Goal: Complete application form: Complete application form

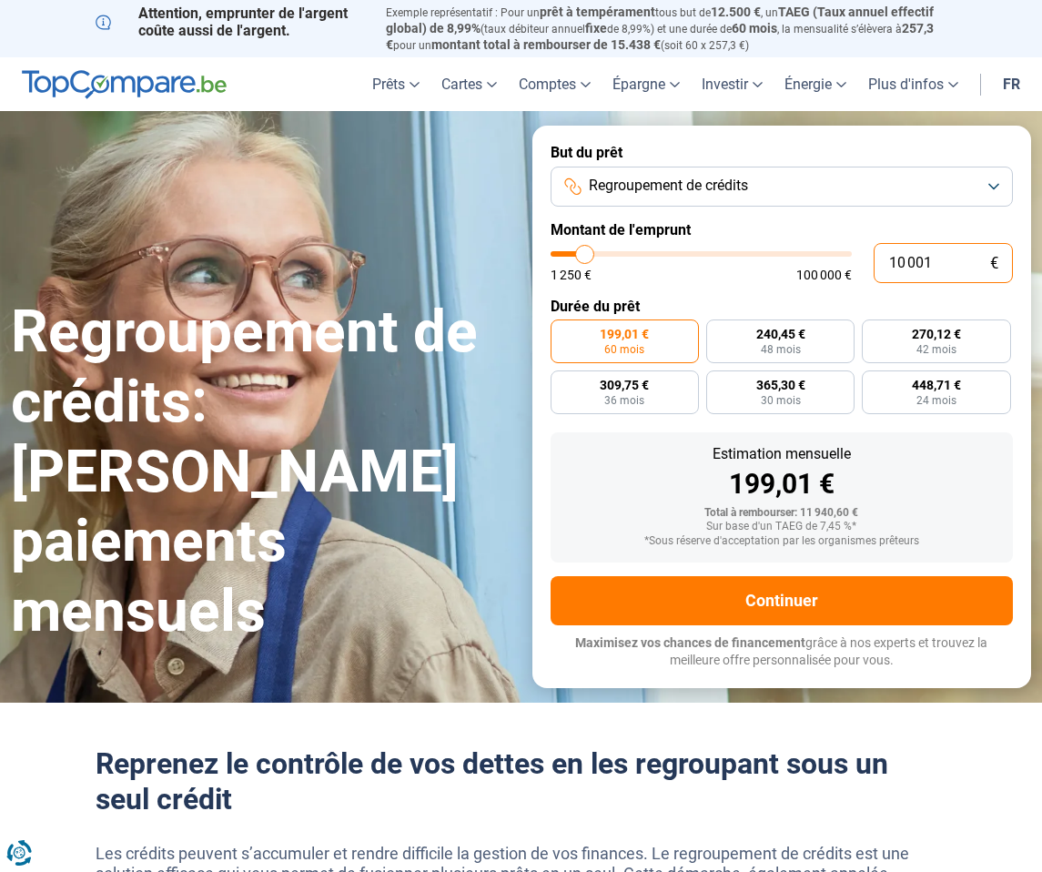
click at [941, 259] on input "10 001" at bounding box center [943, 263] width 139 height 40
type input "1 000"
type input "1250"
type input "100"
type input "1250"
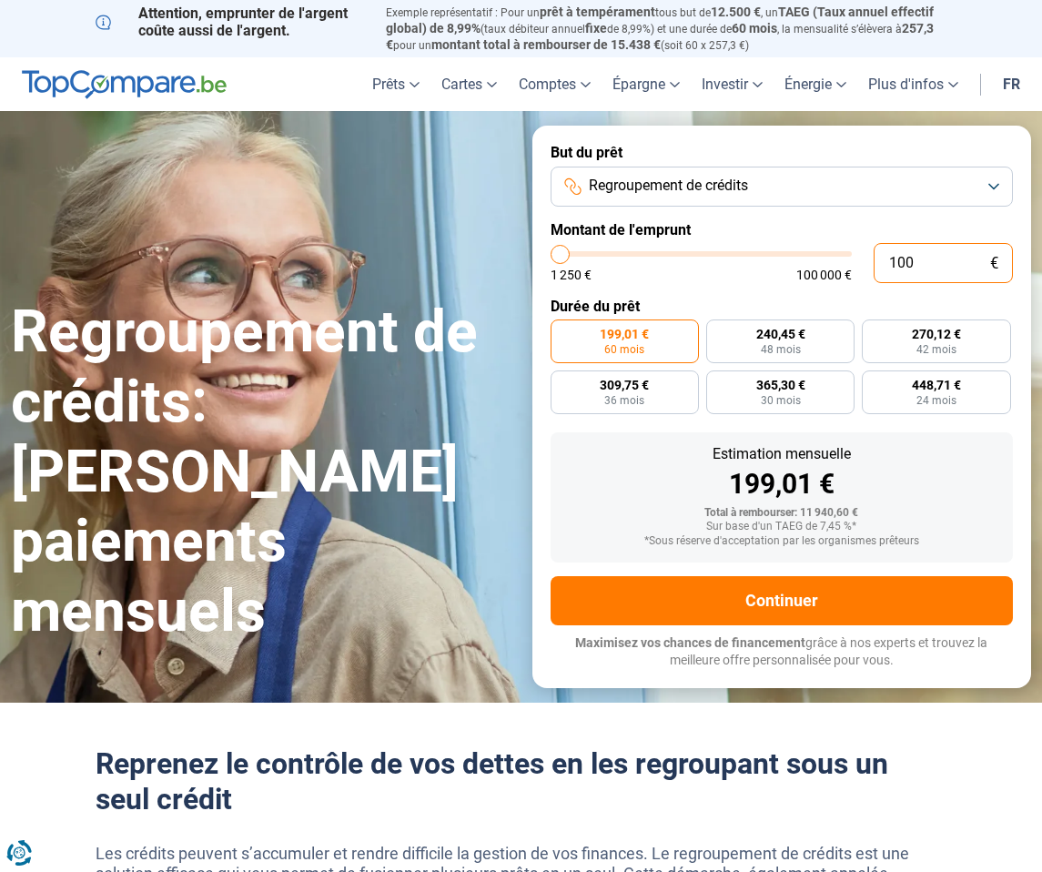
type input "10"
type input "1250"
type input "1"
type input "1250"
type input "0"
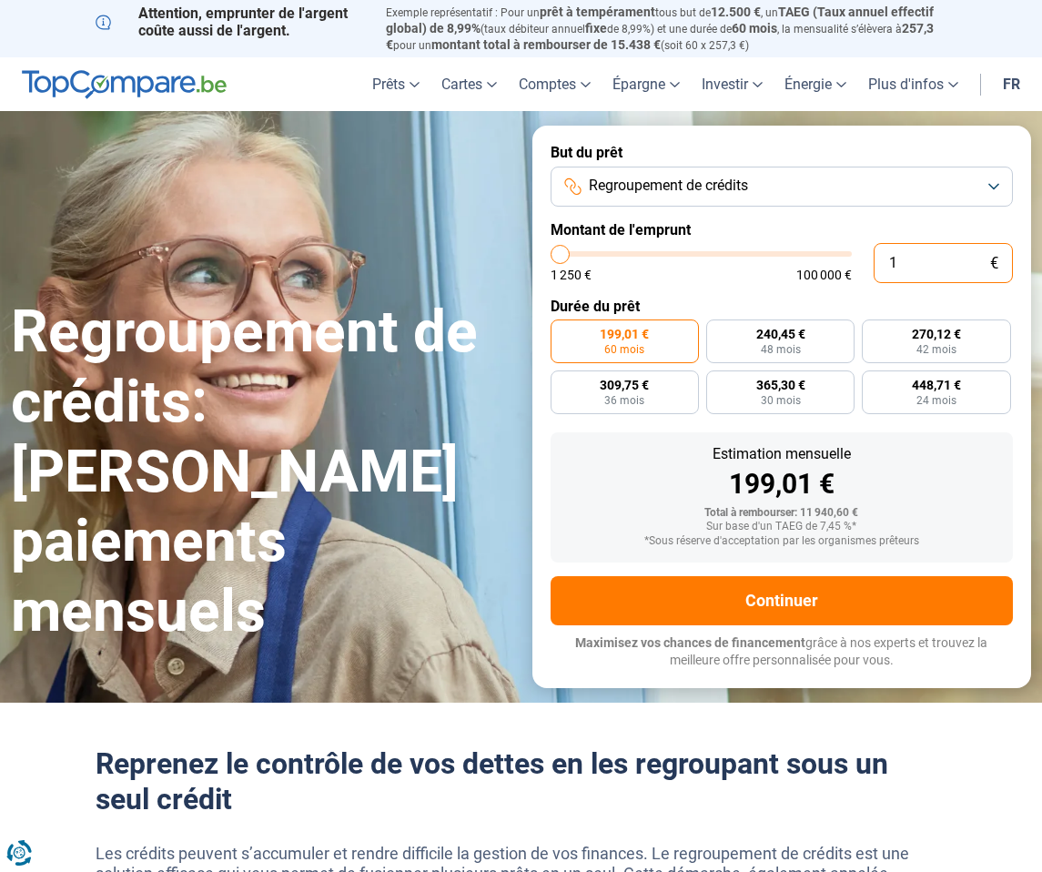
type input "1250"
type input "3"
type input "1250"
type input "35"
type input "1250"
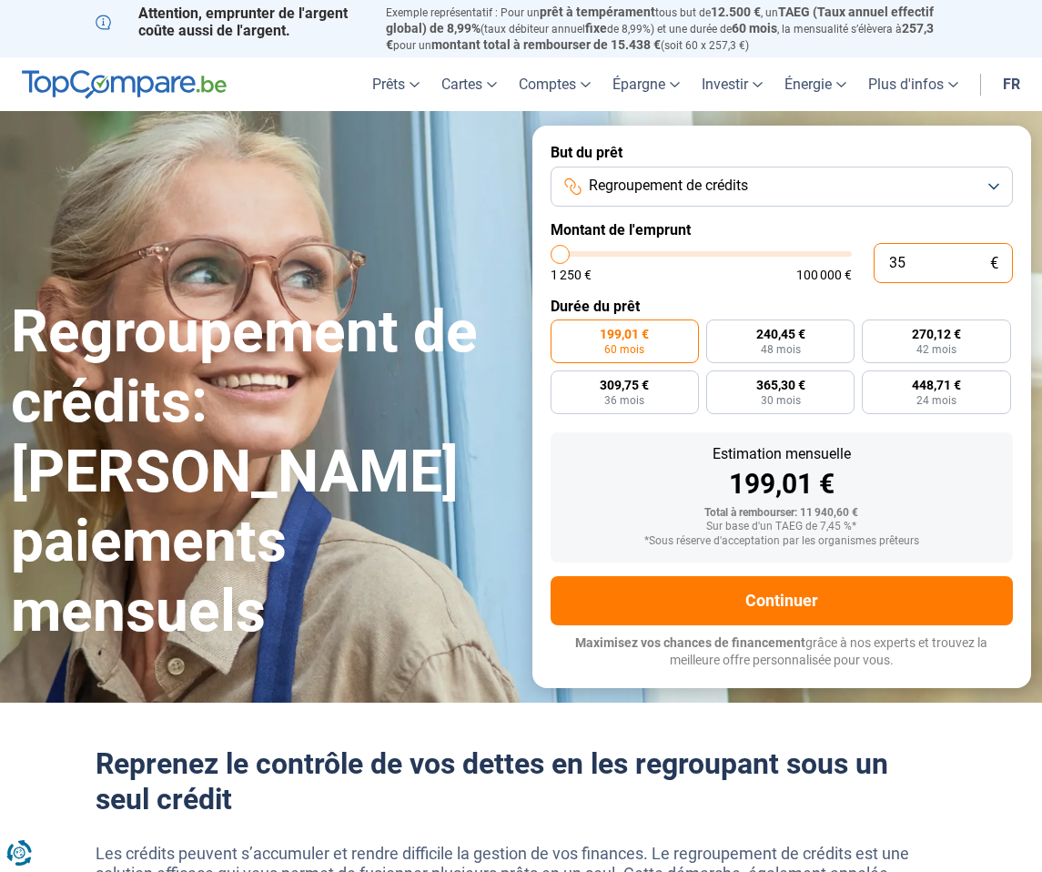
type input "350"
type input "1250"
type input "3 500"
type input "3500"
type input "35 000"
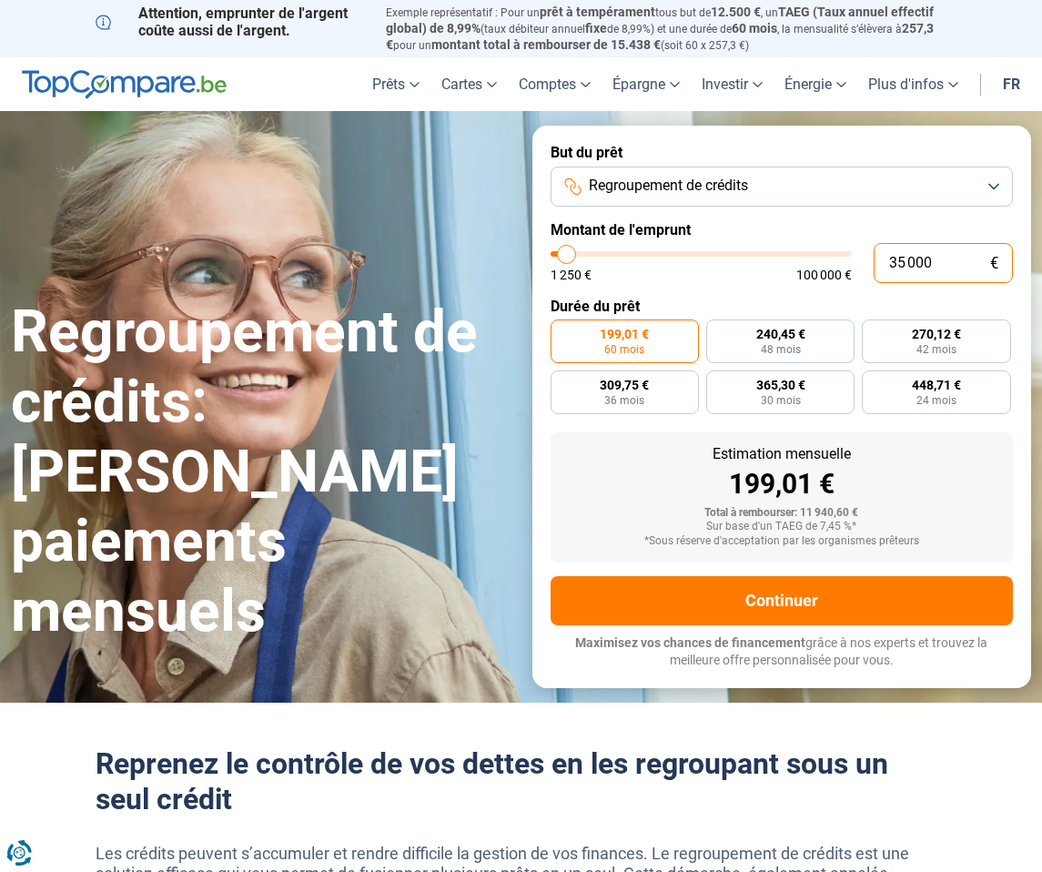
type input "35000"
radio input "false"
click at [945, 253] on input "10 001" at bounding box center [943, 263] width 139 height 40
type input "1 000"
type input "1250"
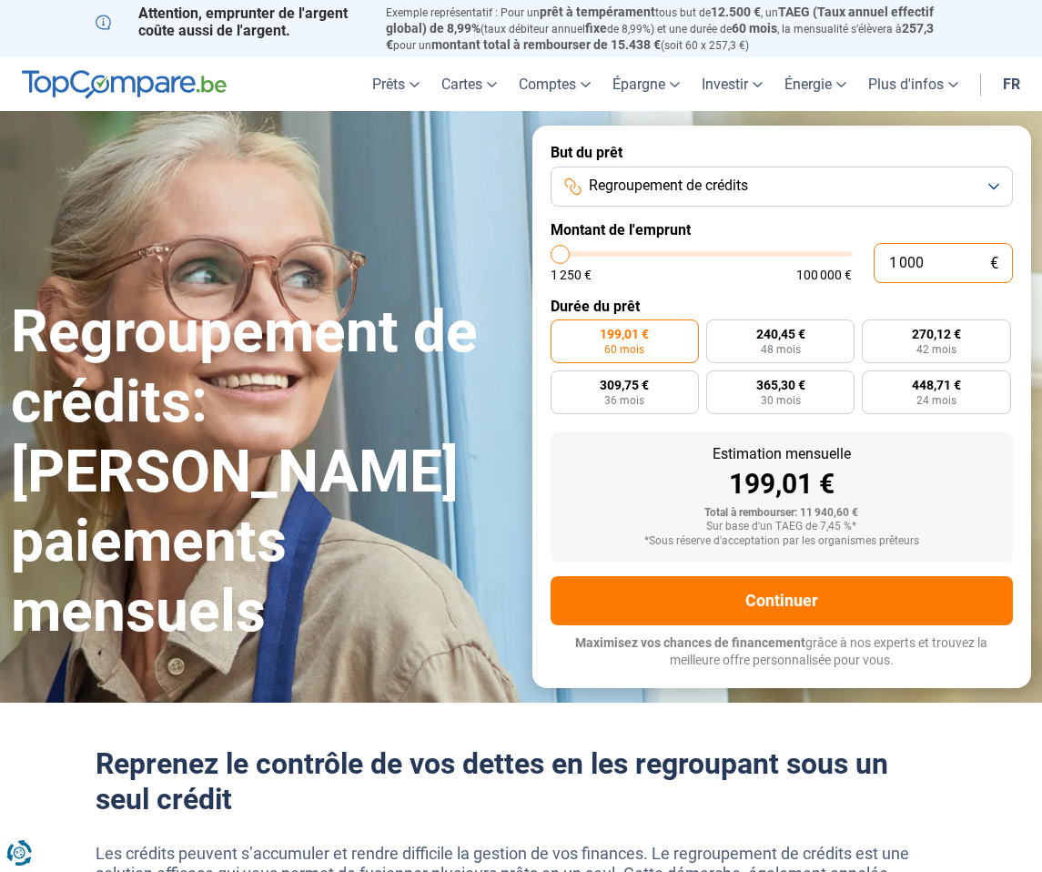
type input "100"
type input "1250"
type input "10"
type input "1250"
type input "1"
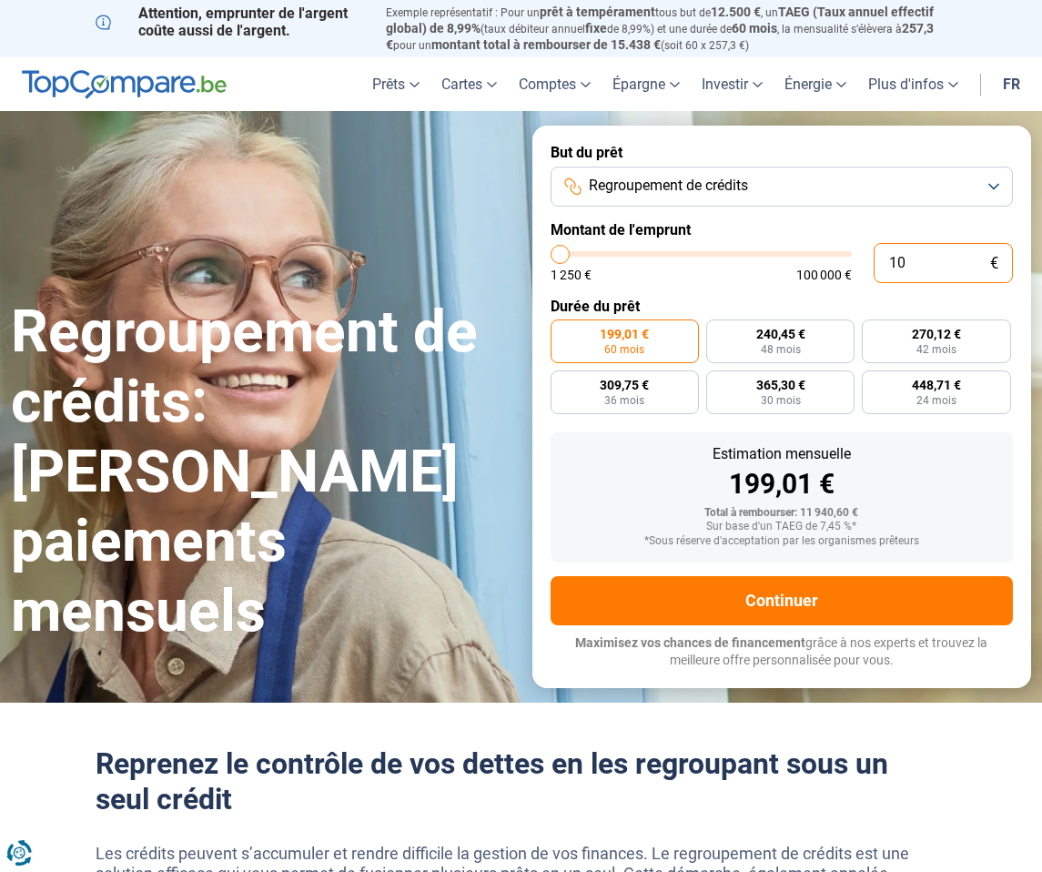
type input "1250"
type input "0"
type input "1250"
type input "1 250"
type input "1250"
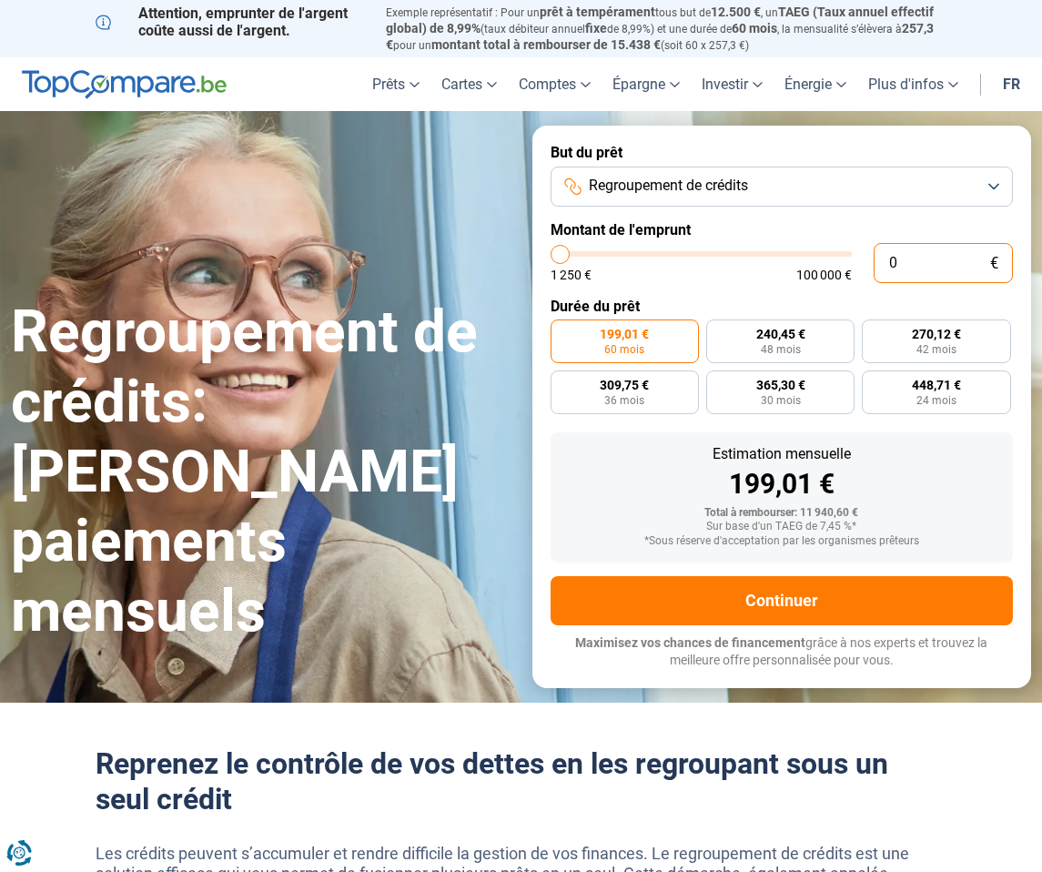
radio input "true"
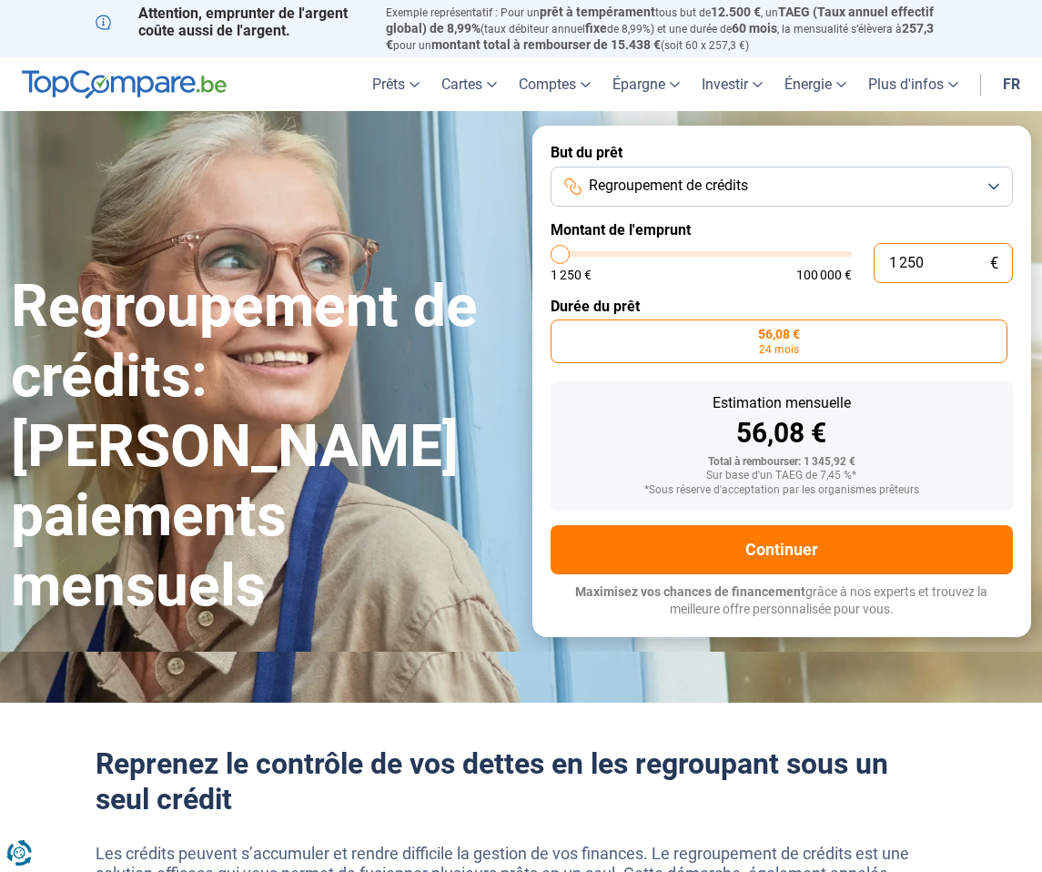
type input "12 503"
type input "12500"
type input "125 035"
type input "100000"
type input "100 000"
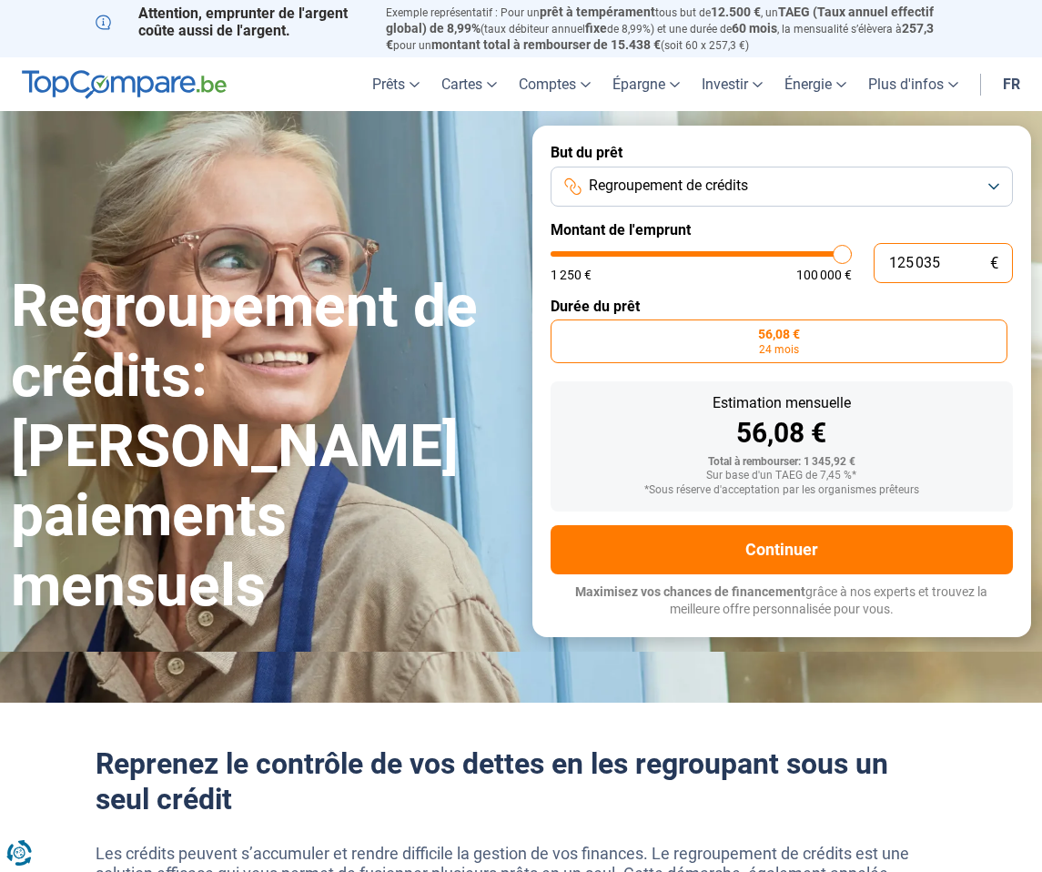
type input "100000"
radio input "false"
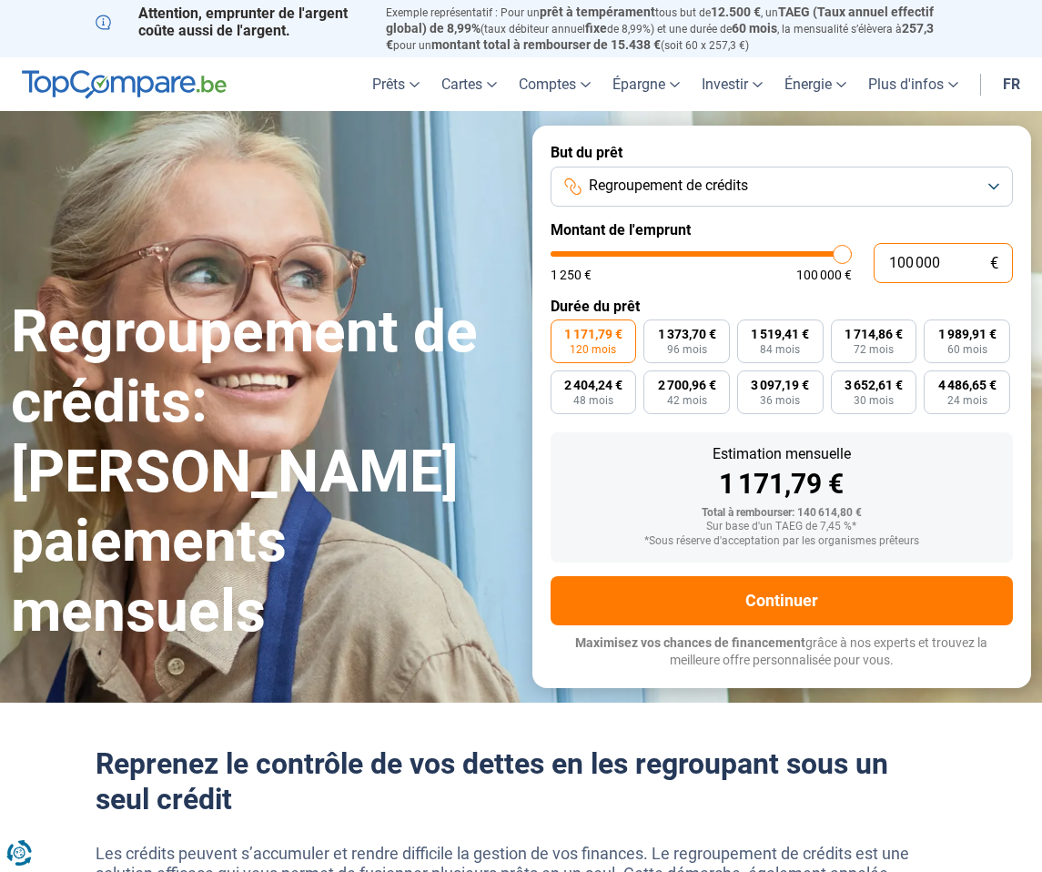
type input "10 000"
type input "10000"
type input "1 000"
type input "1250"
type input "100"
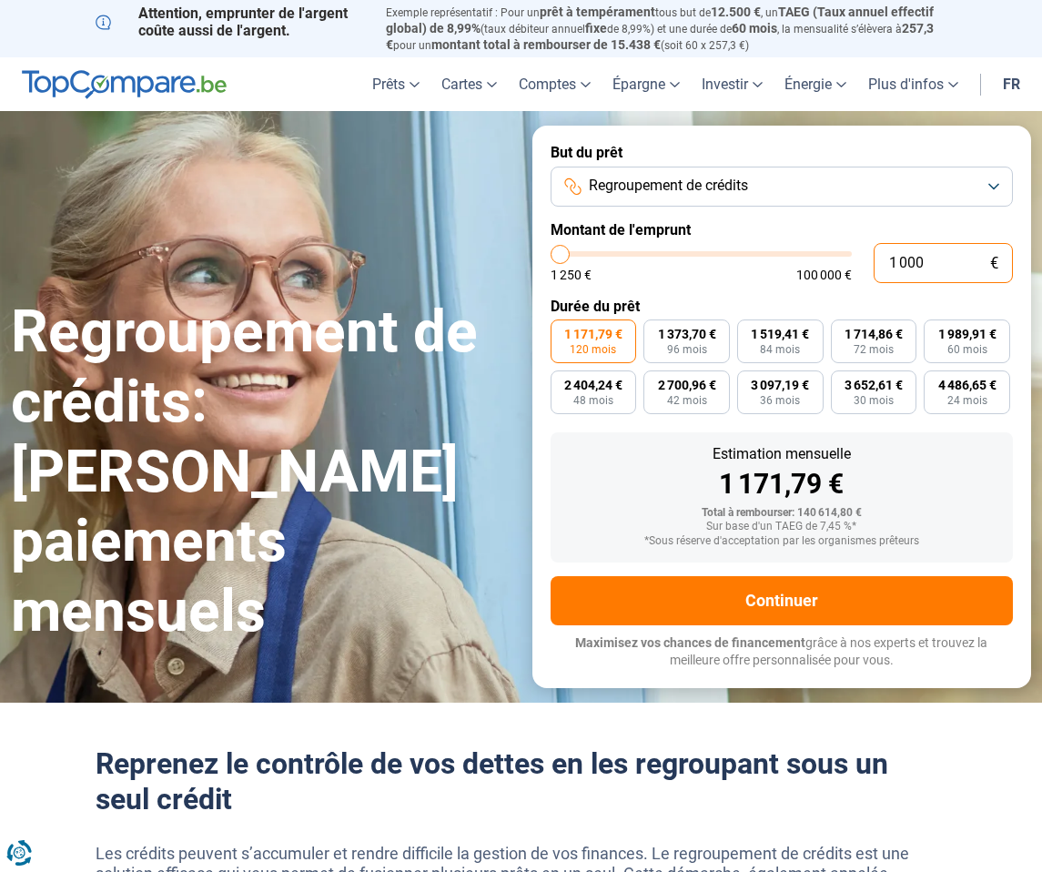
type input "1250"
type input "10"
type input "1250"
type input "1"
type input "1250"
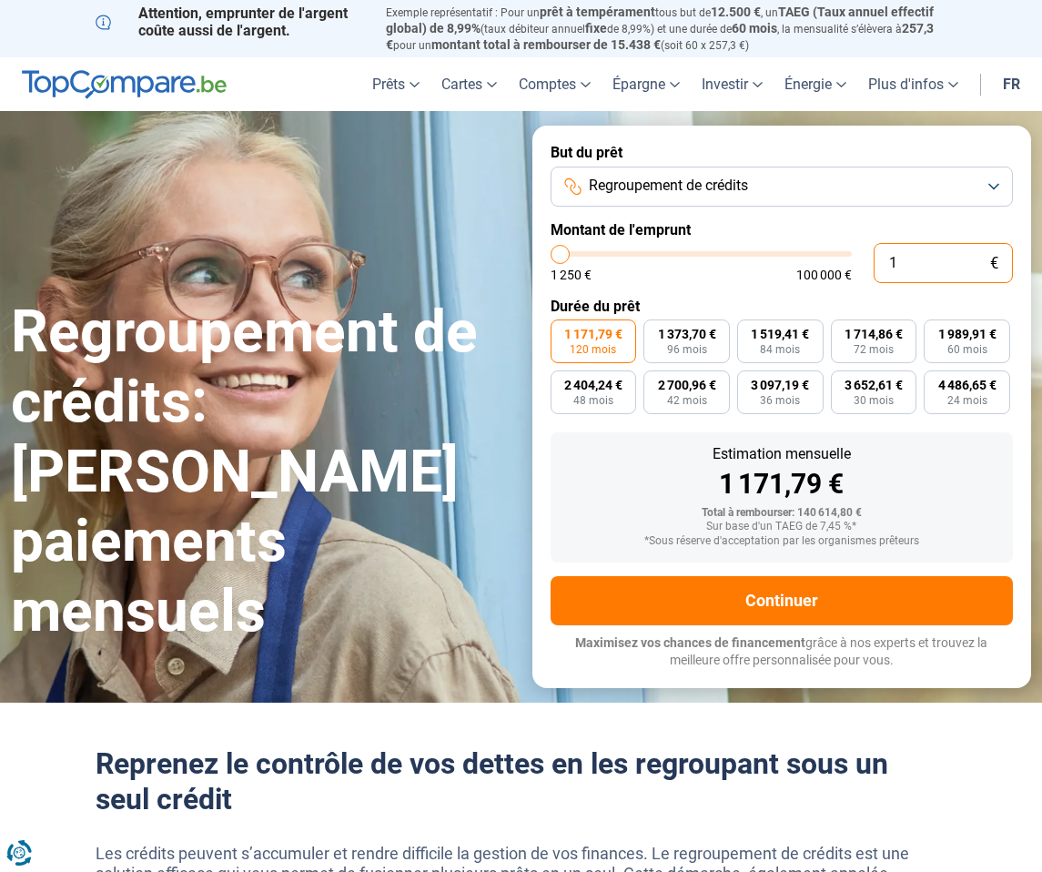
type input "0"
type input "1250"
type input "1 250"
type input "1250"
radio input "true"
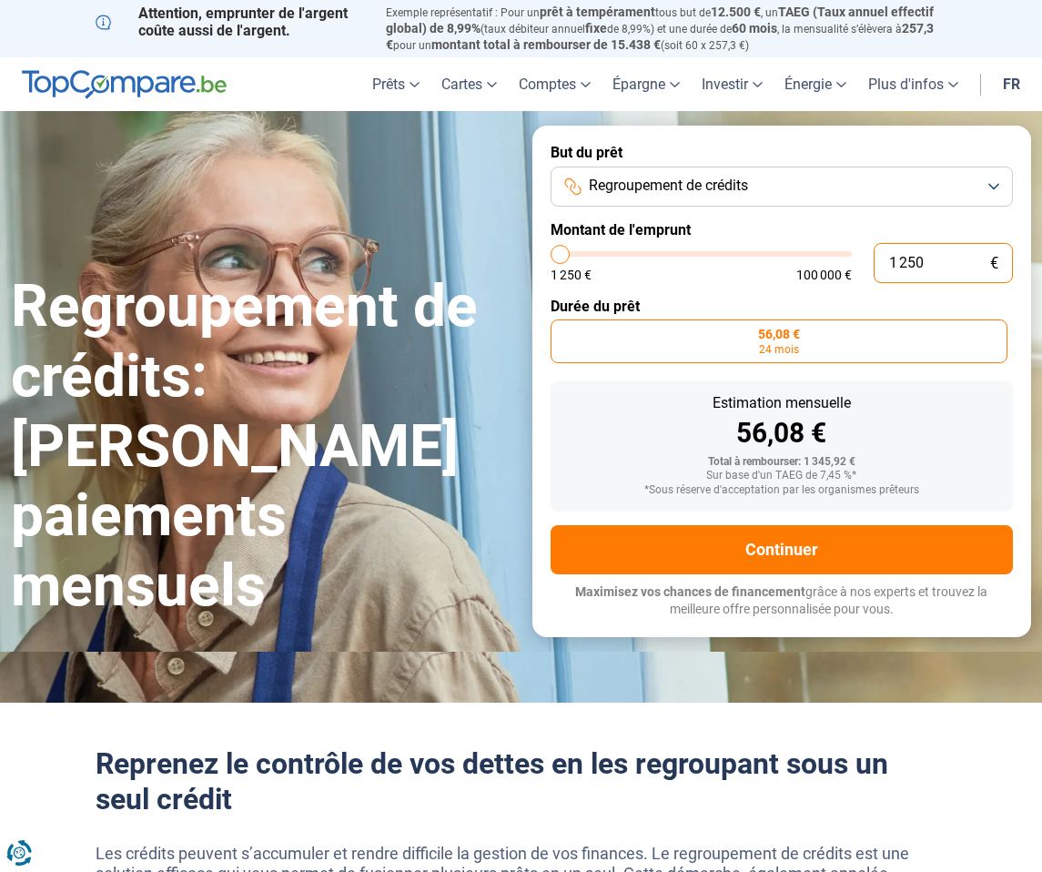
type input "125"
type input "1250"
type input "12"
type input "1250"
type input "1"
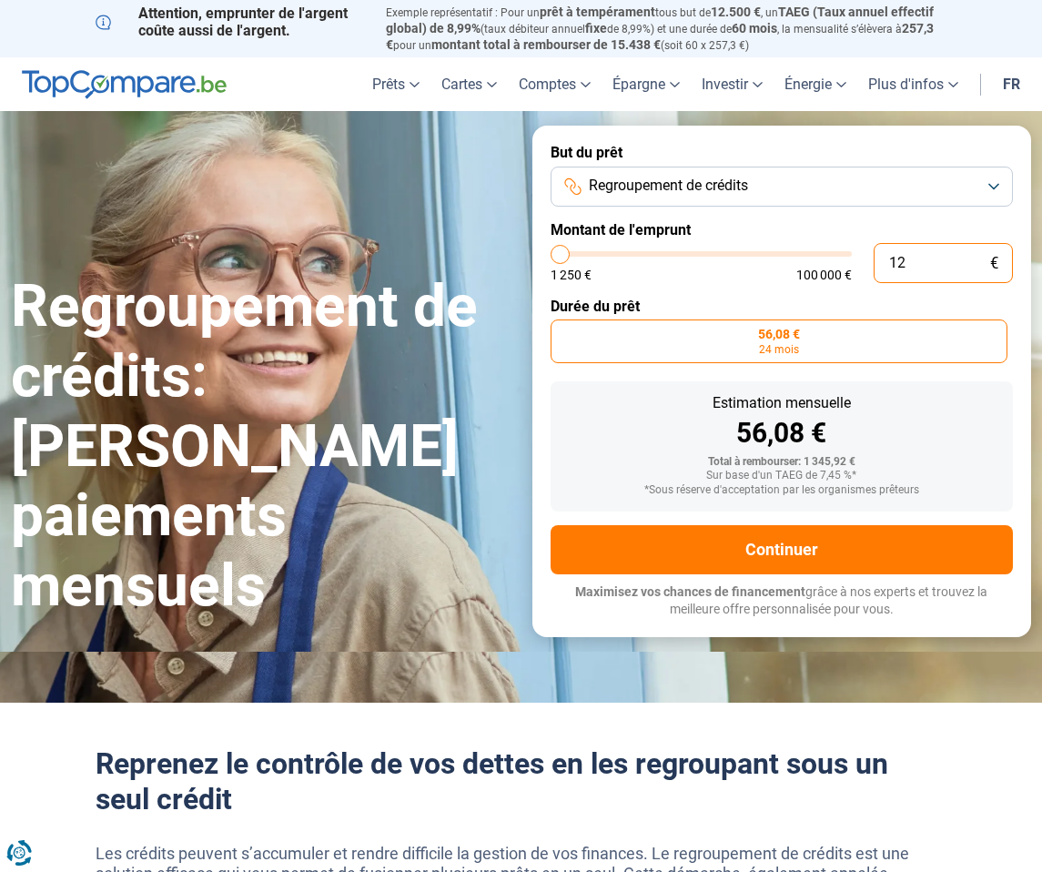
type input "1250"
type input "0"
type input "1250"
type input "1 250"
type input "1250"
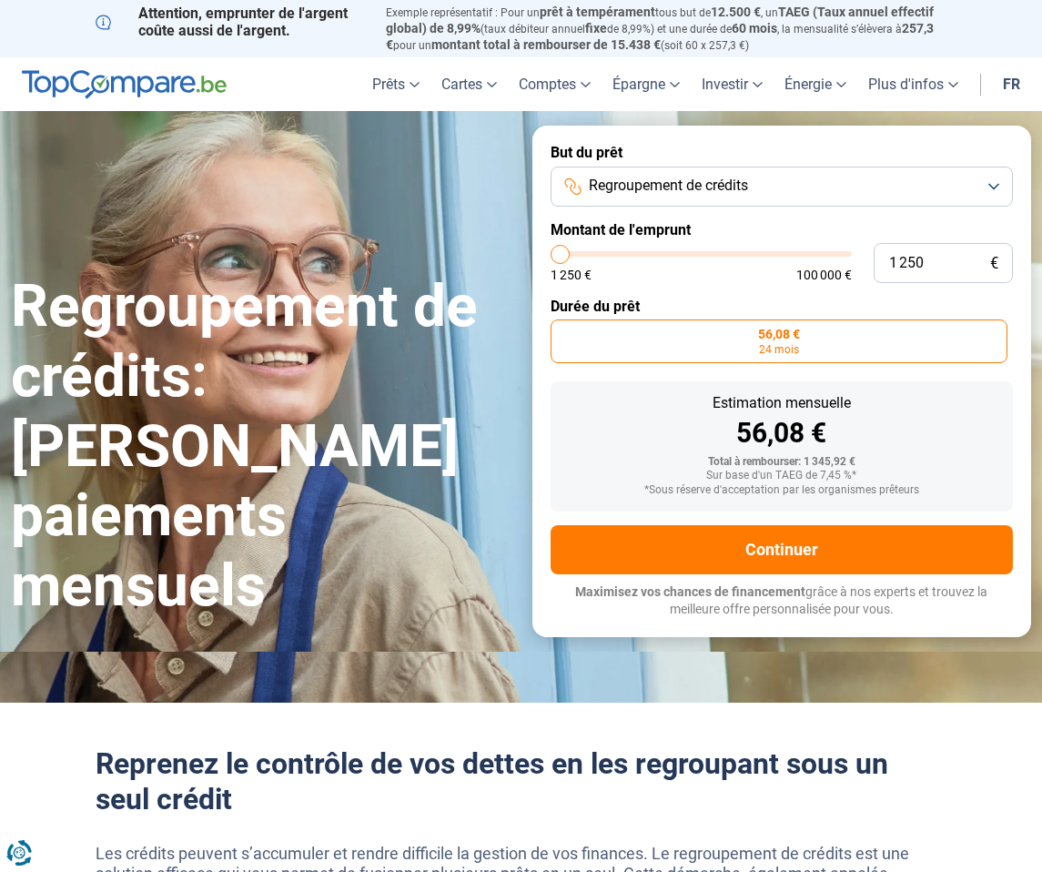
type input "2 500"
type input "2500"
type input "3 250"
type input "3250"
type input "3 750"
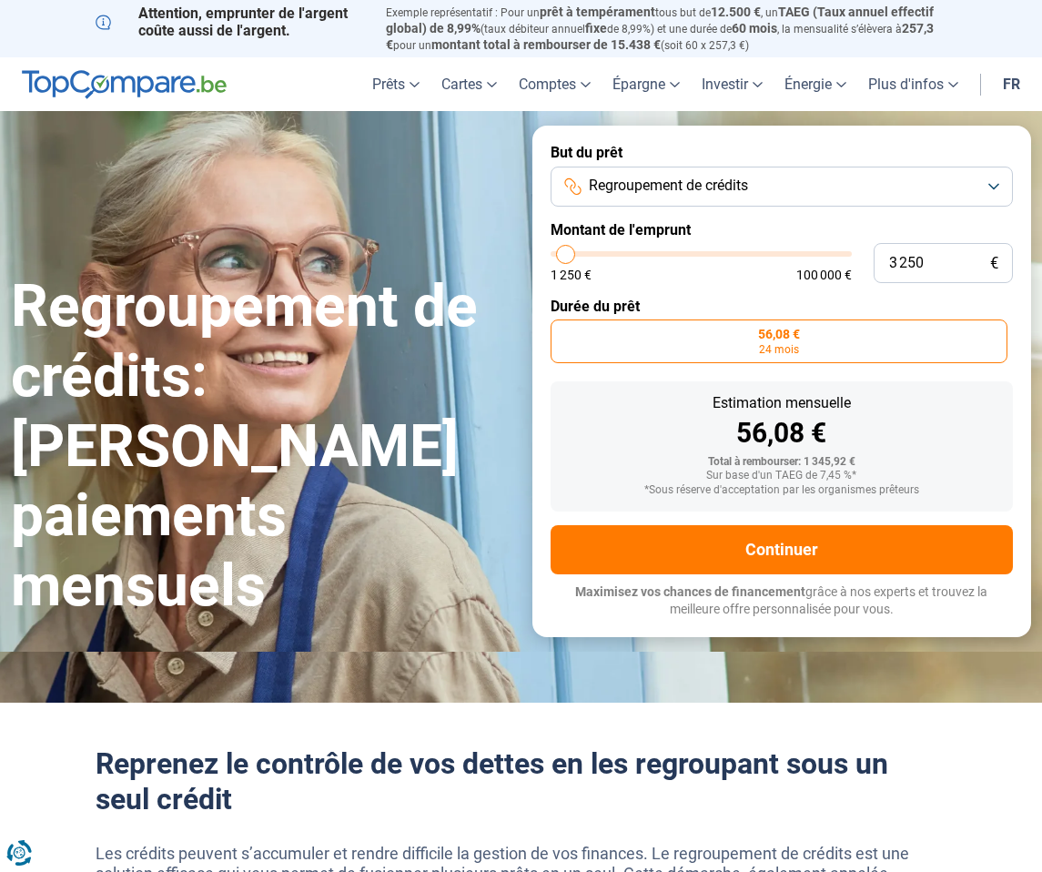
type input "3750"
type input "4 750"
type input "4750"
type input "5 000"
type input "5000"
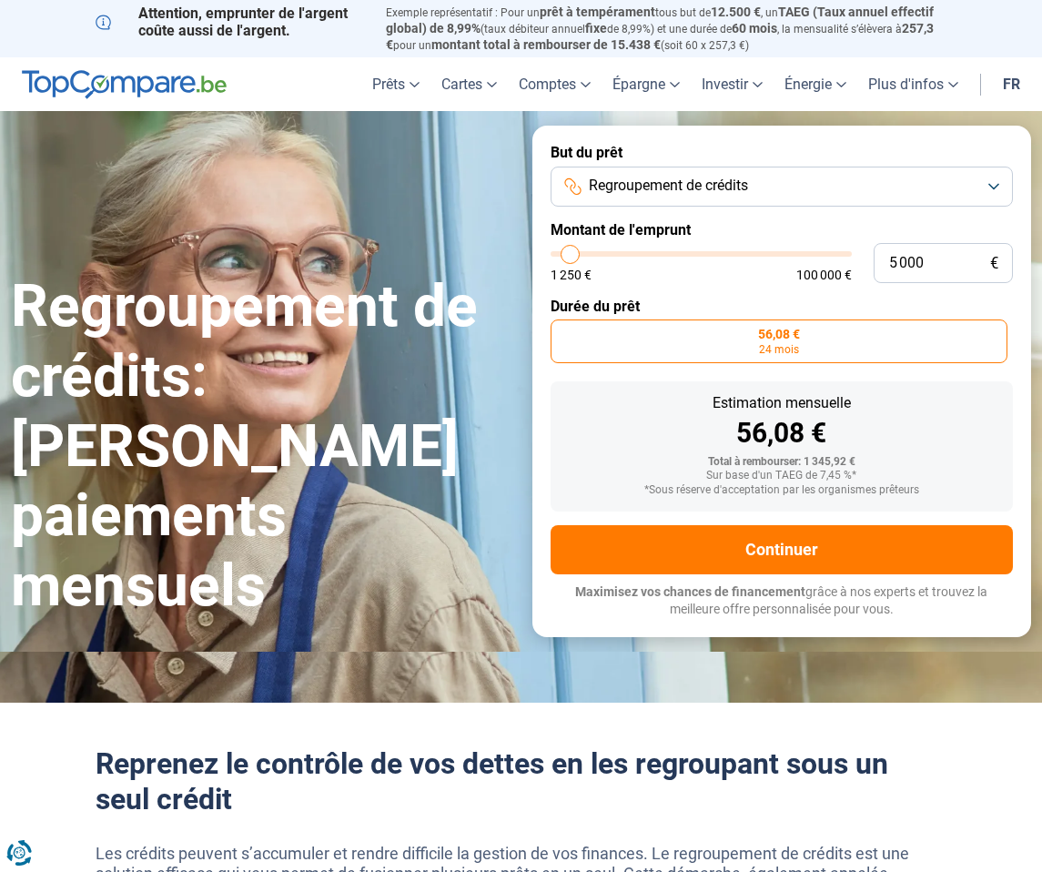
type input "5 750"
type input "5750"
type input "6 500"
type input "6500"
type input "7 000"
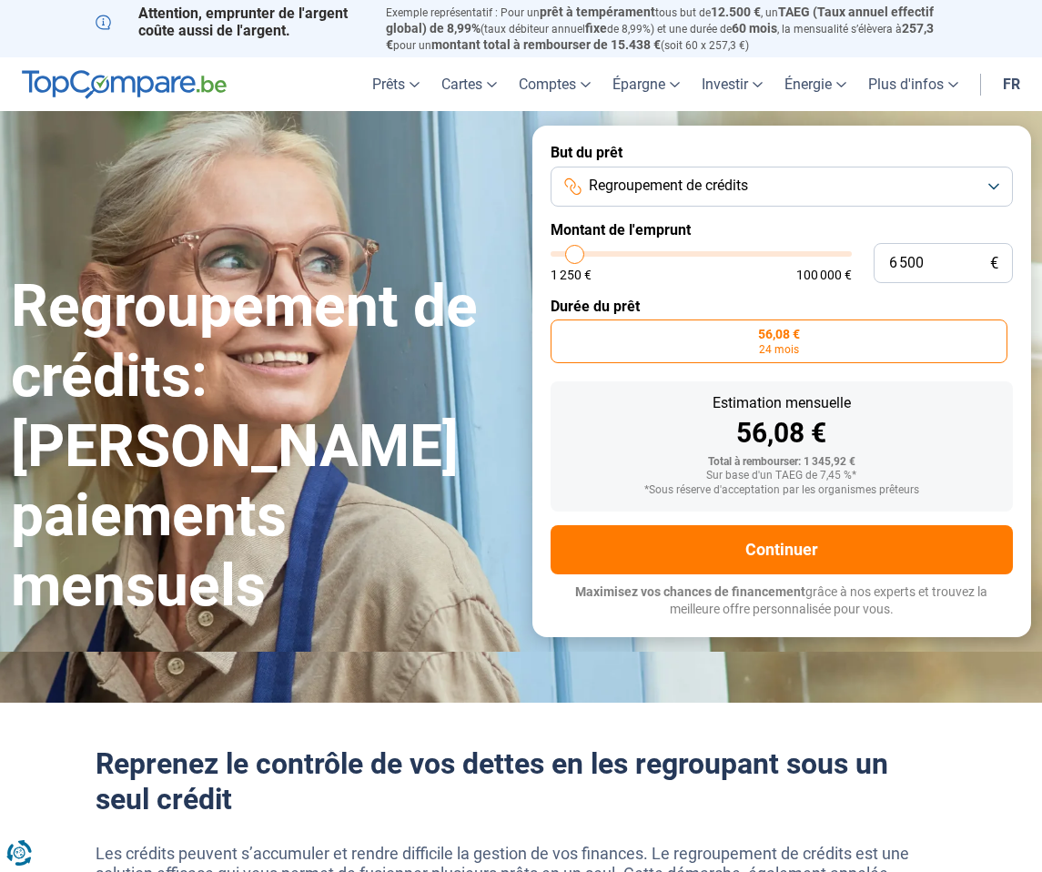
type input "7000"
type input "7 750"
type input "7750"
type input "9 000"
type input "9000"
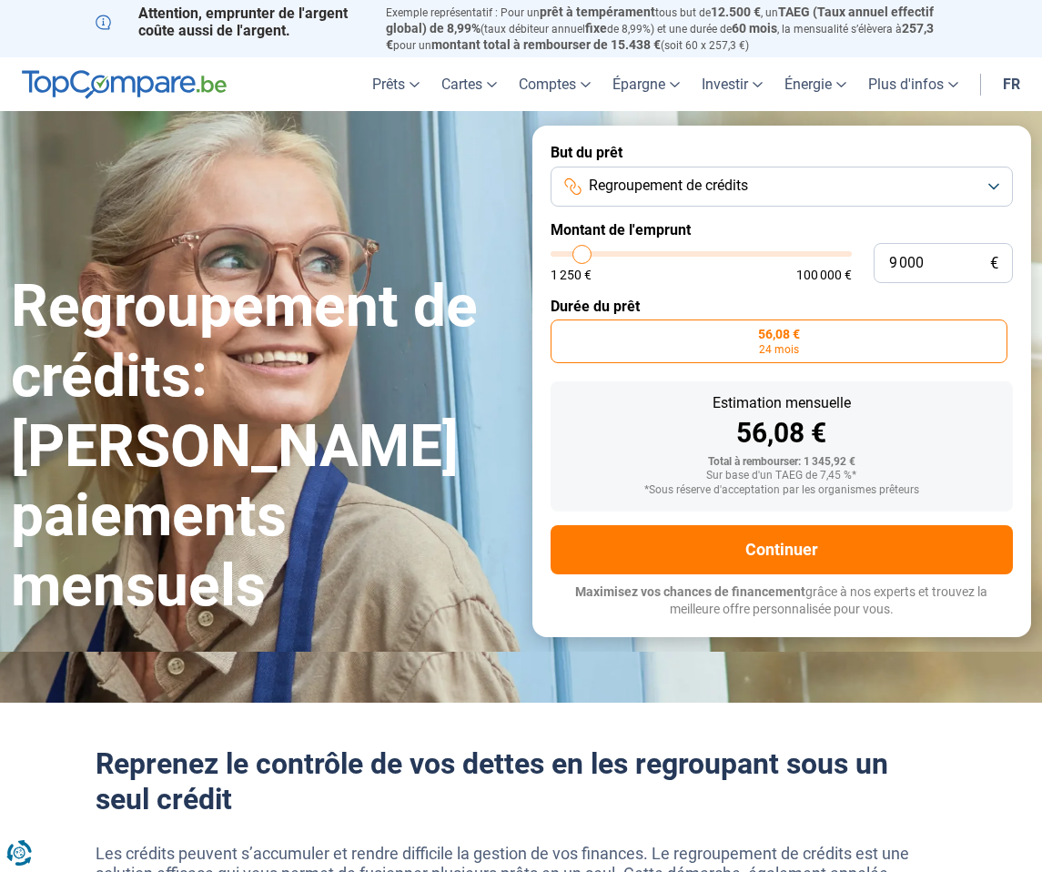
type input "9 500"
type input "9500"
type input "10 250"
type input "10250"
type input "10 750"
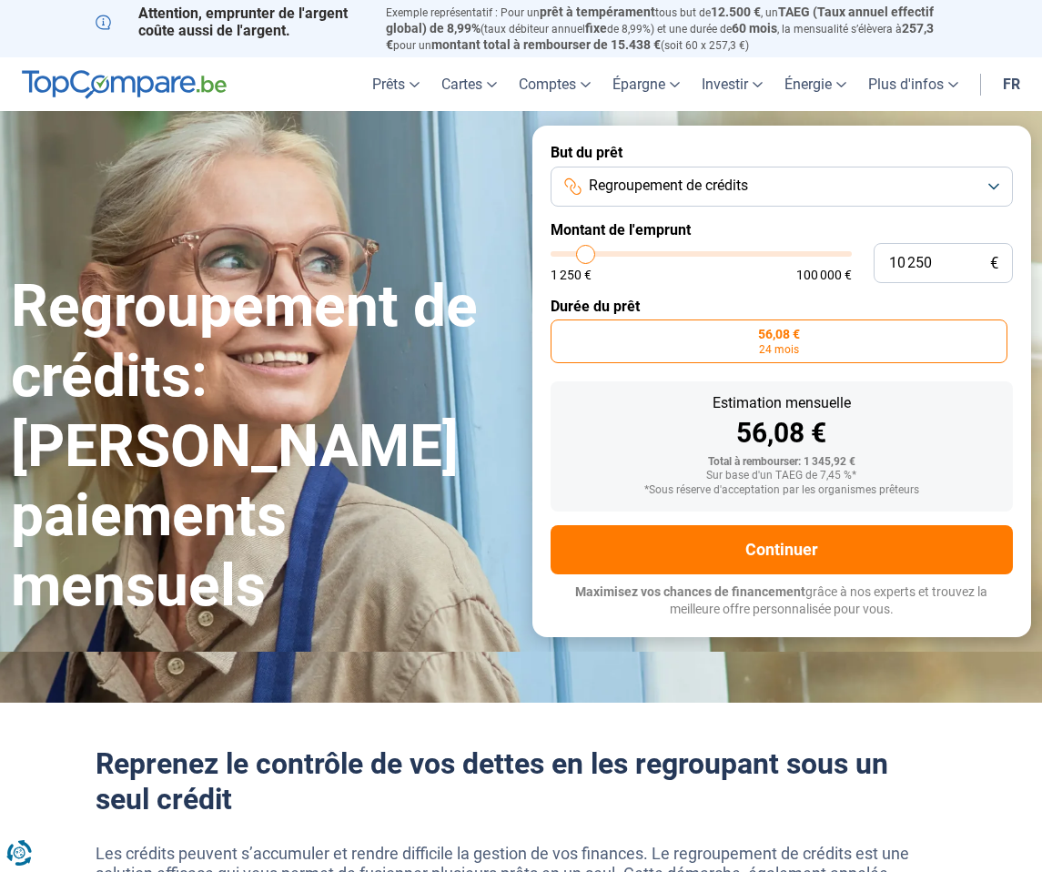
type input "10750"
type input "11 500"
type input "11500"
type input "11 750"
type input "11750"
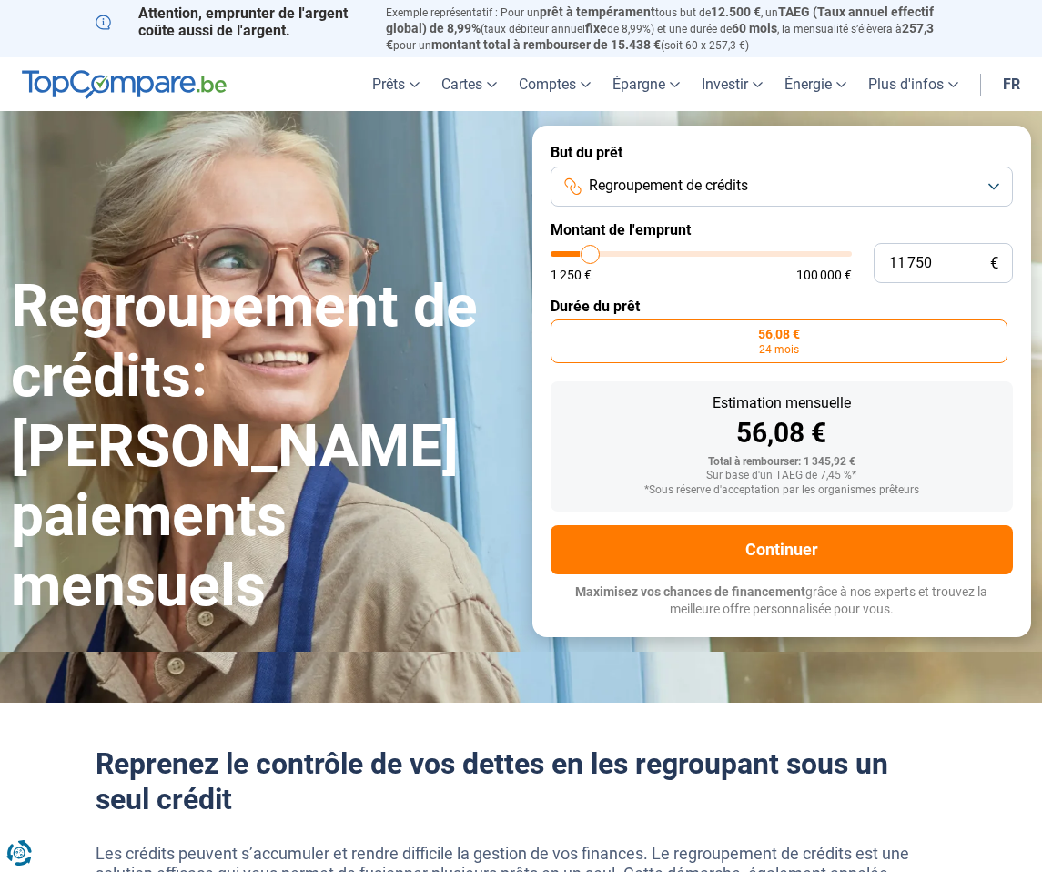
type input "12 500"
type input "12500"
type input "13 000"
type input "13000"
type input "13 500"
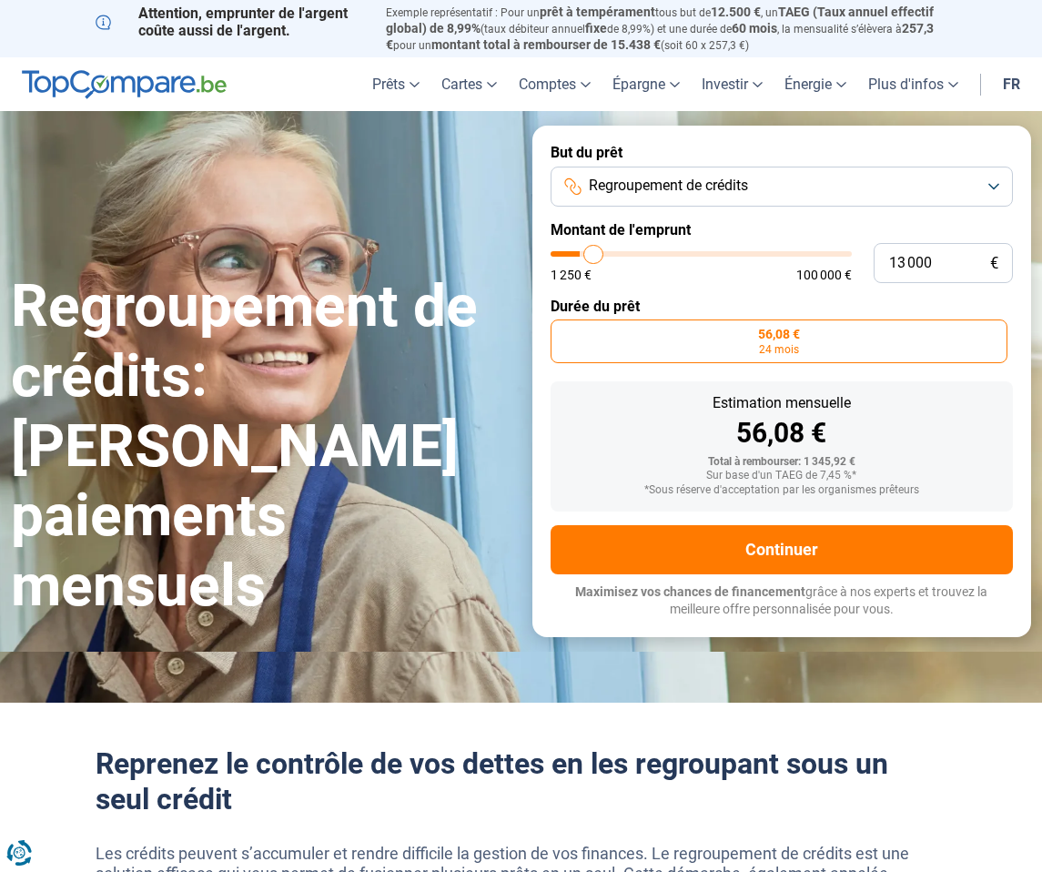
type input "13500"
type input "13 750"
type input "13750"
type input "14 000"
type input "14000"
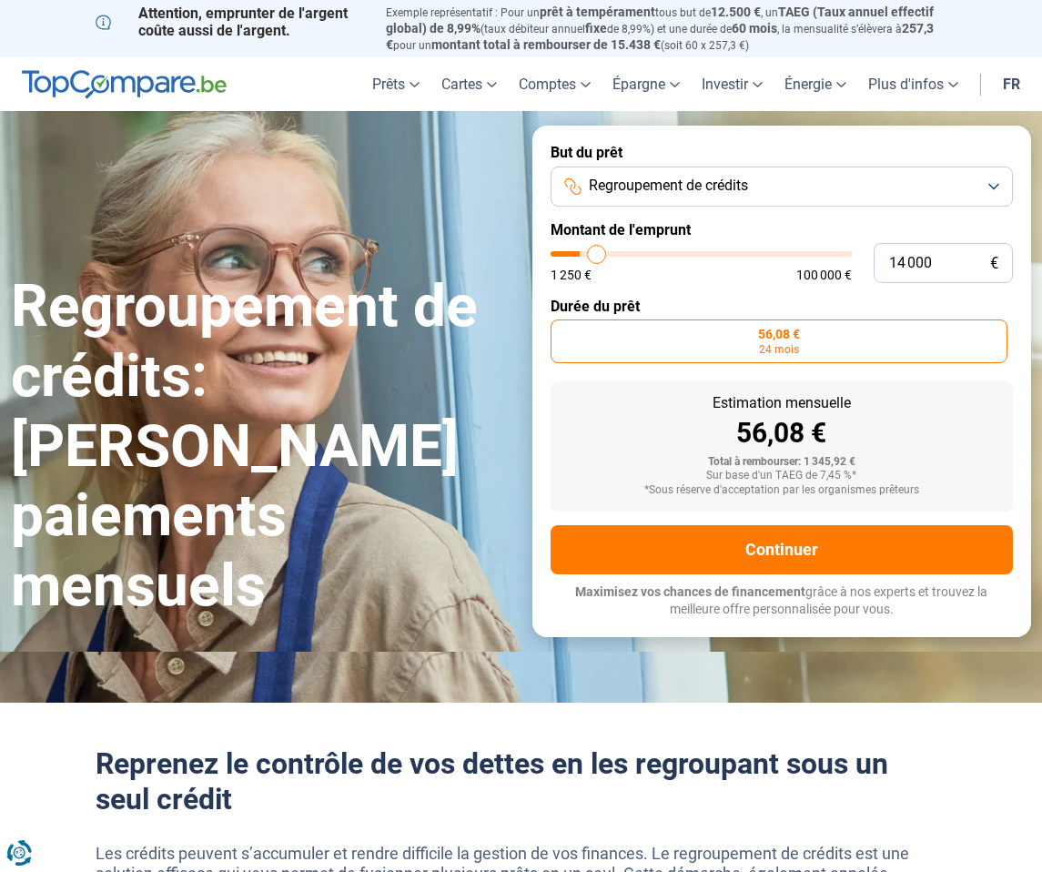
type input "14 500"
type input "14500"
type input "14 750"
type input "14750"
type input "15 000"
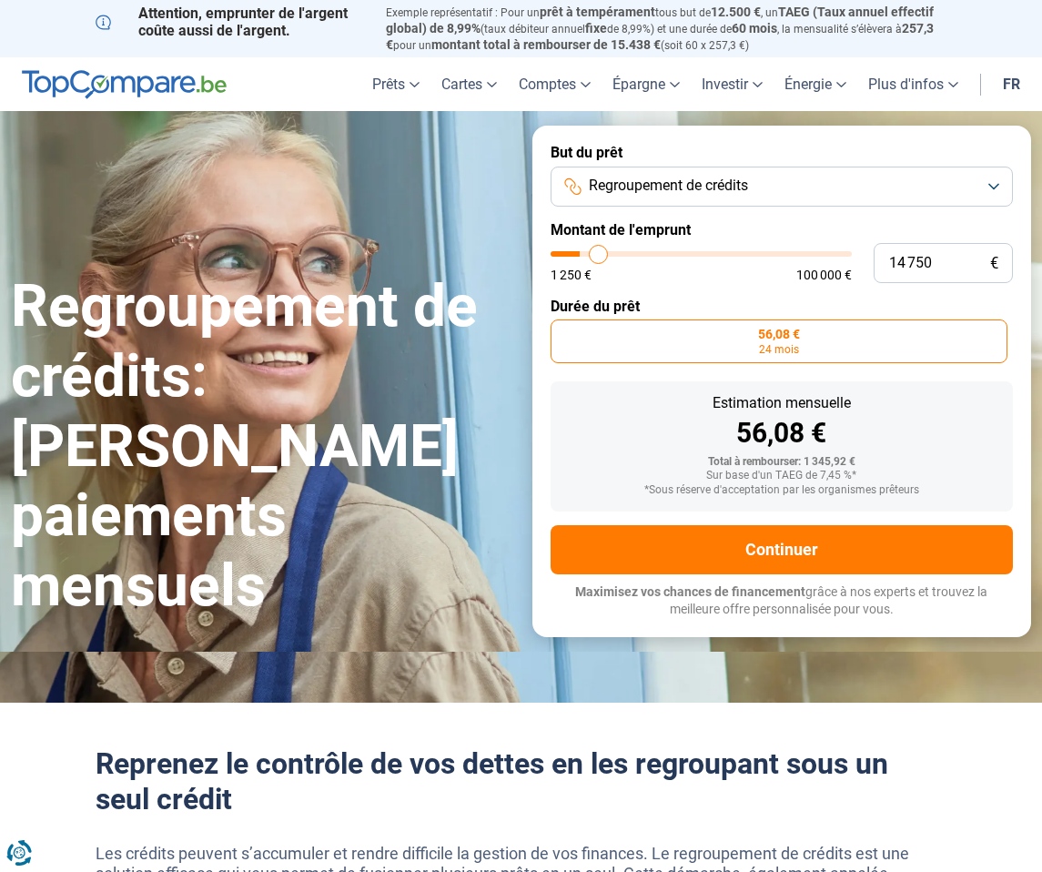
type input "15000"
type input "15 250"
type input "15250"
type input "15 750"
type input "15750"
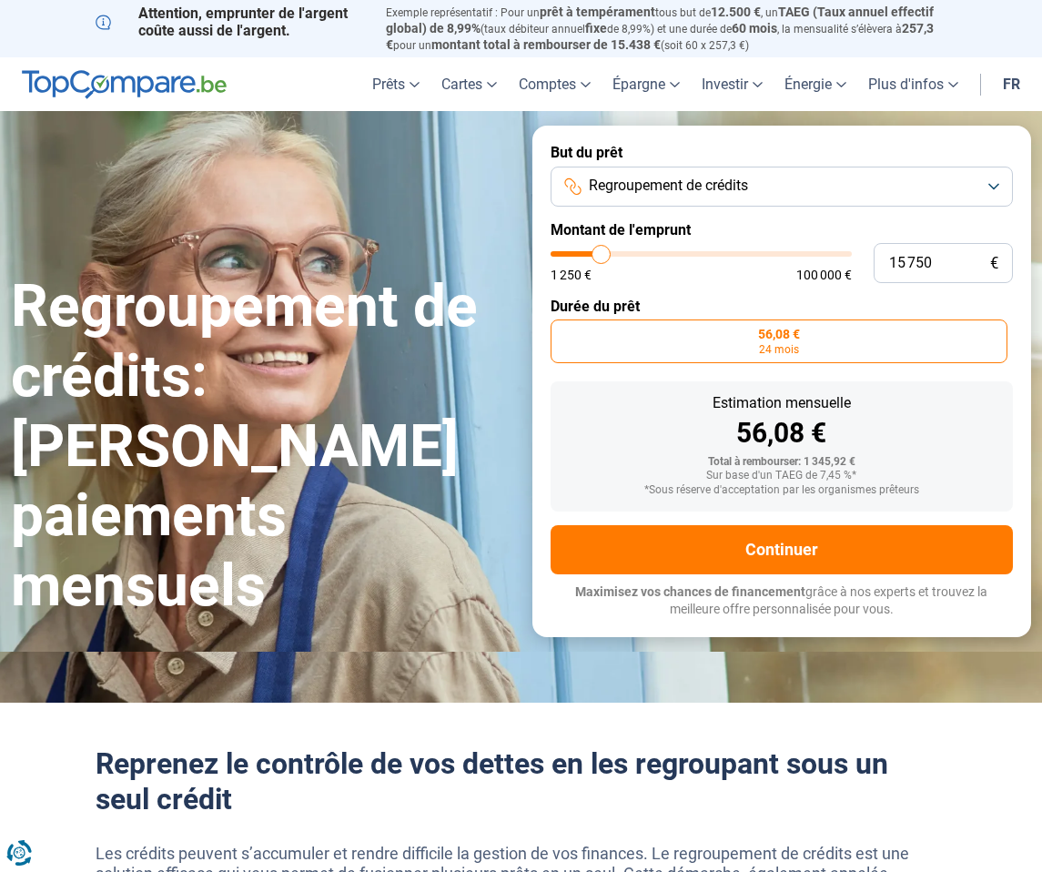
type input "16 000"
type input "16000"
type input "16 500"
type input "16500"
type input "17 500"
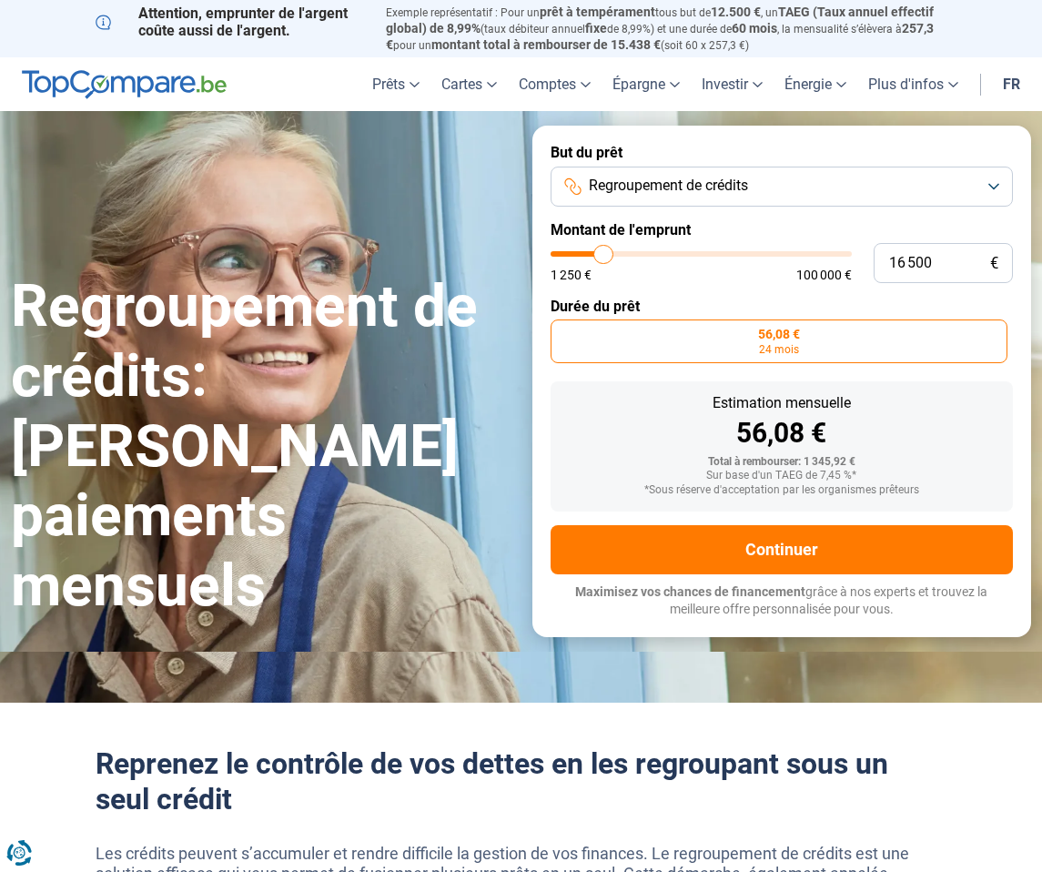
type input "17500"
type input "18 250"
type input "18250"
type input "18 750"
type input "18750"
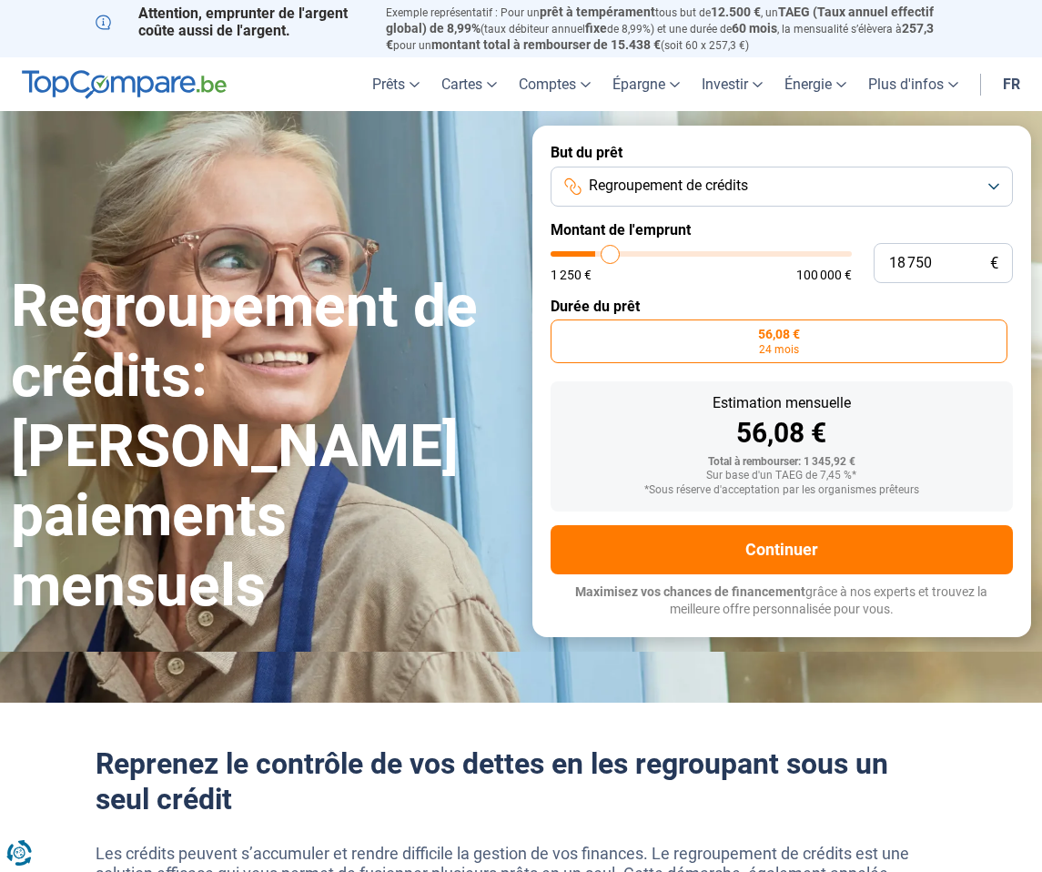
type input "19 250"
type input "19250"
type input "19 750"
type input "19750"
type input "20 250"
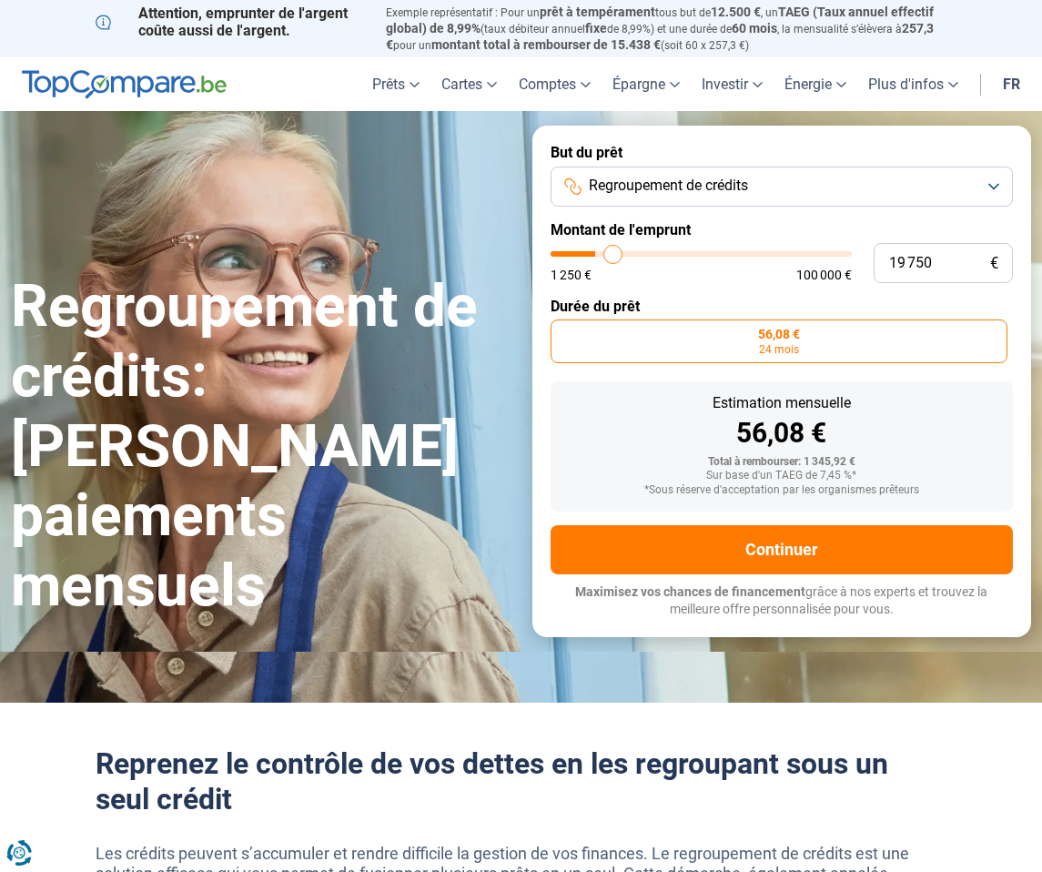
type input "20250"
type input "20 500"
type input "20500"
type input "20 750"
type input "20750"
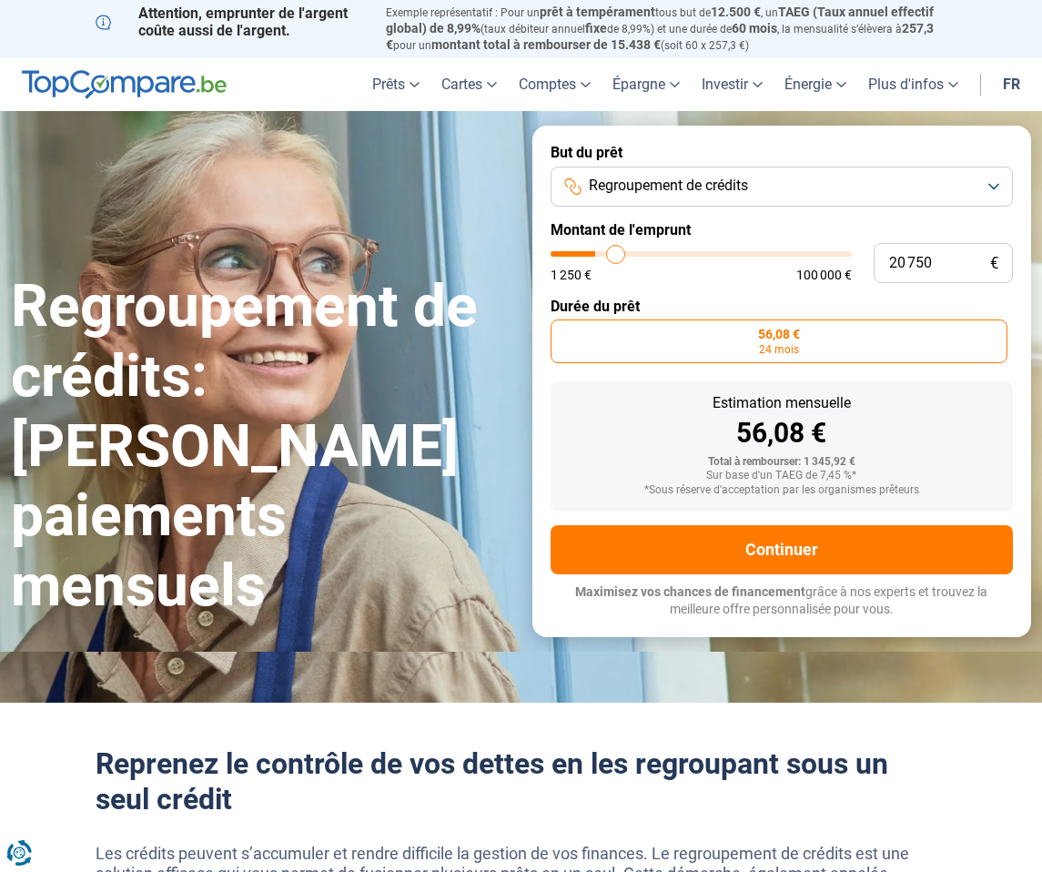
type input "21 000"
type input "21000"
type input "21 750"
type input "21750"
type input "22 750"
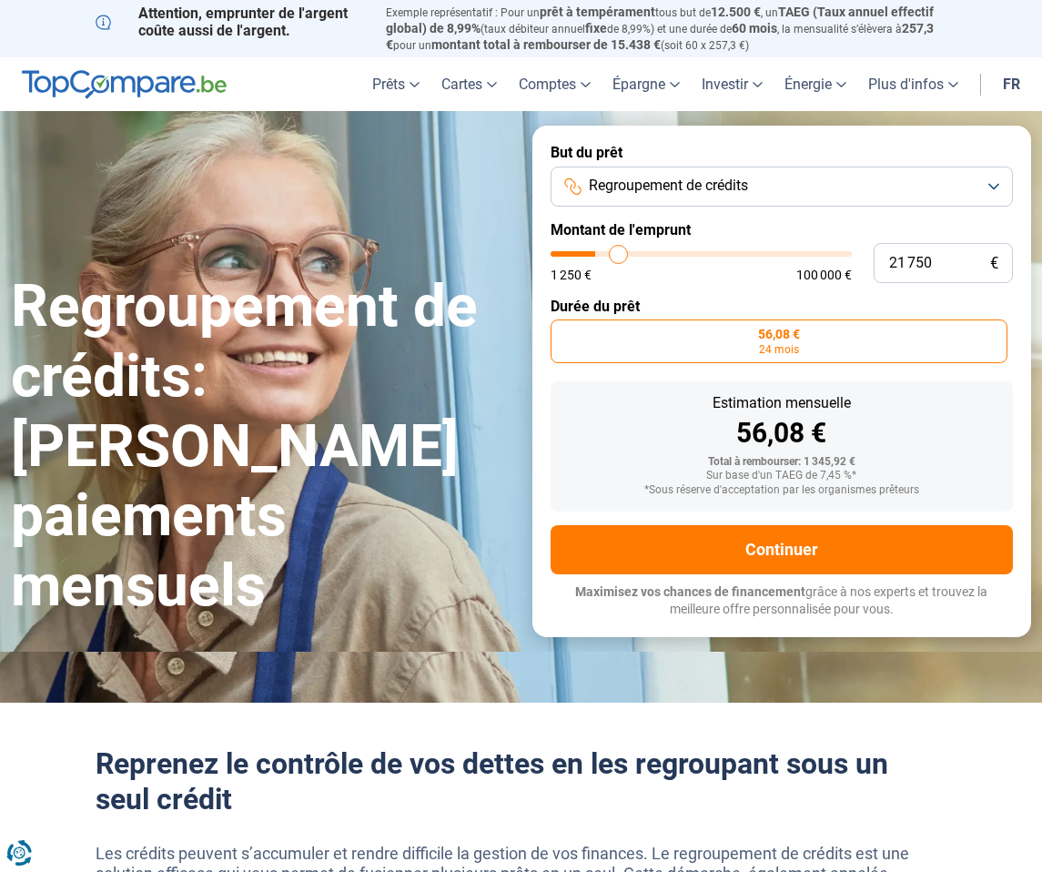
type input "22750"
type input "23 000"
type input "23000"
type input "23 750"
type input "23750"
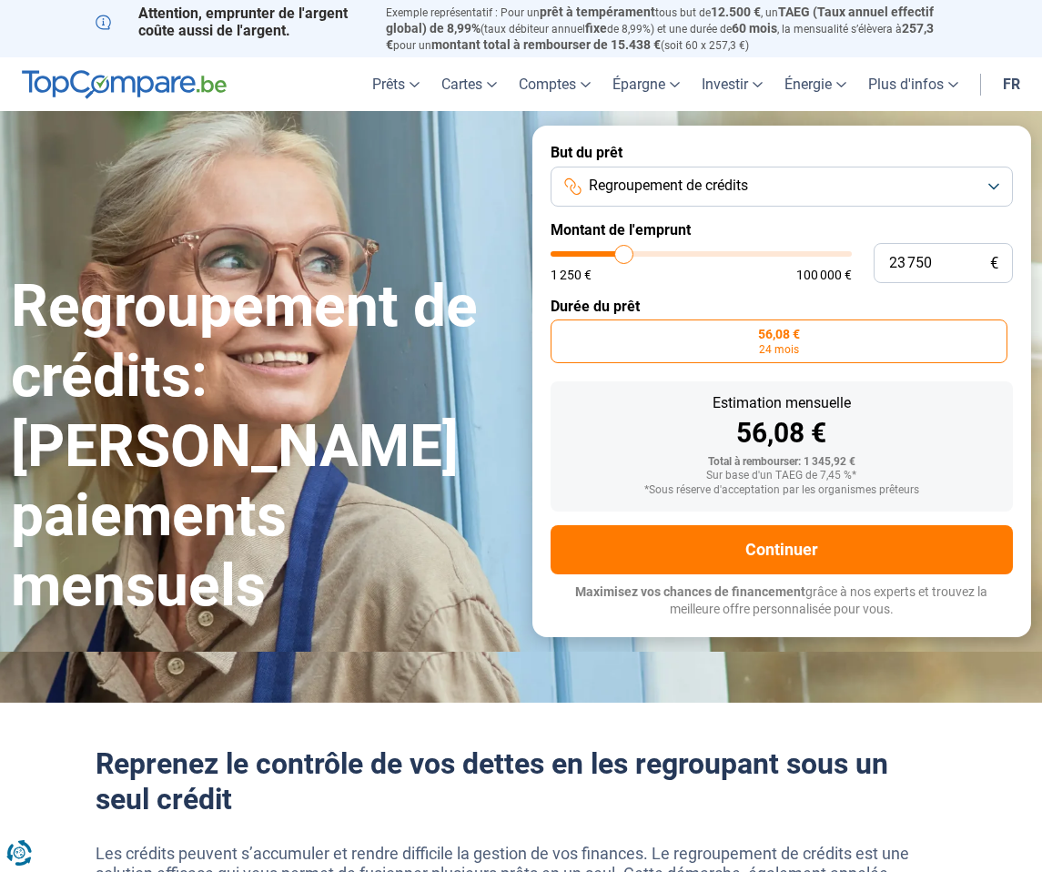
type input "24 250"
type input "24250"
type input "24 500"
type input "24500"
type input "25 500"
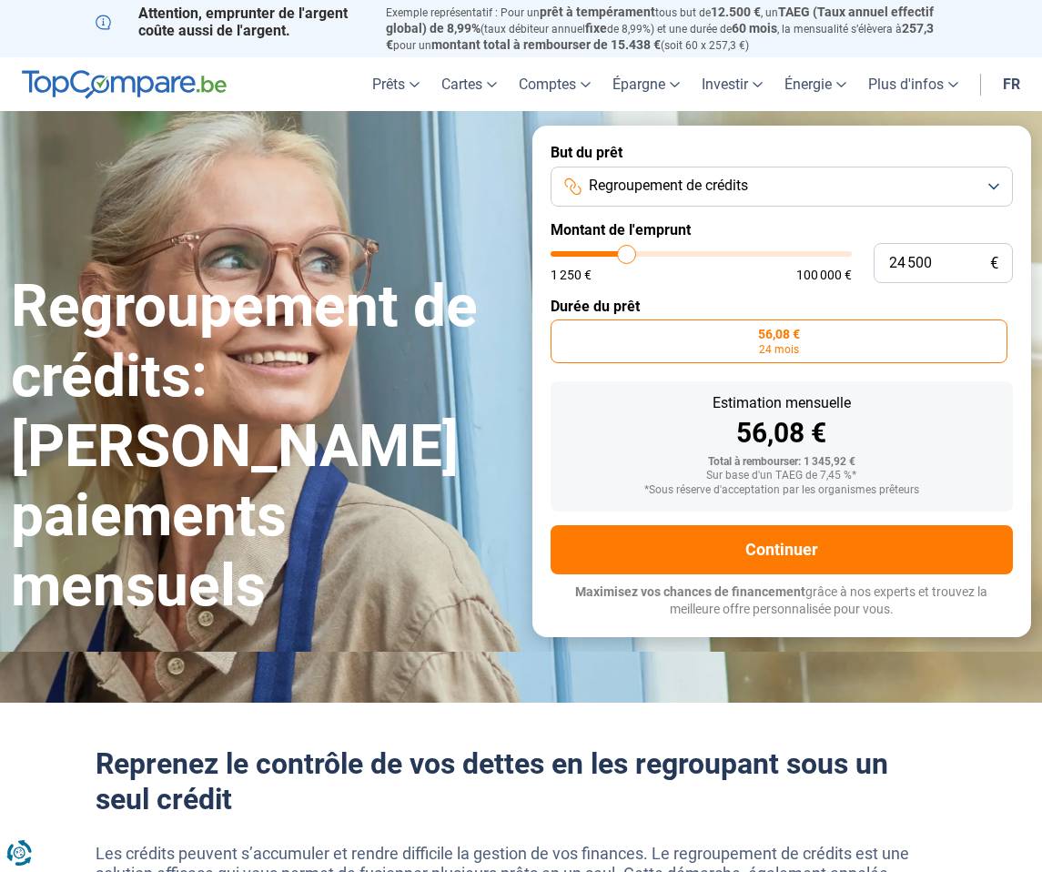
type input "25500"
type input "26 250"
type input "26250"
type input "26 750"
type input "26750"
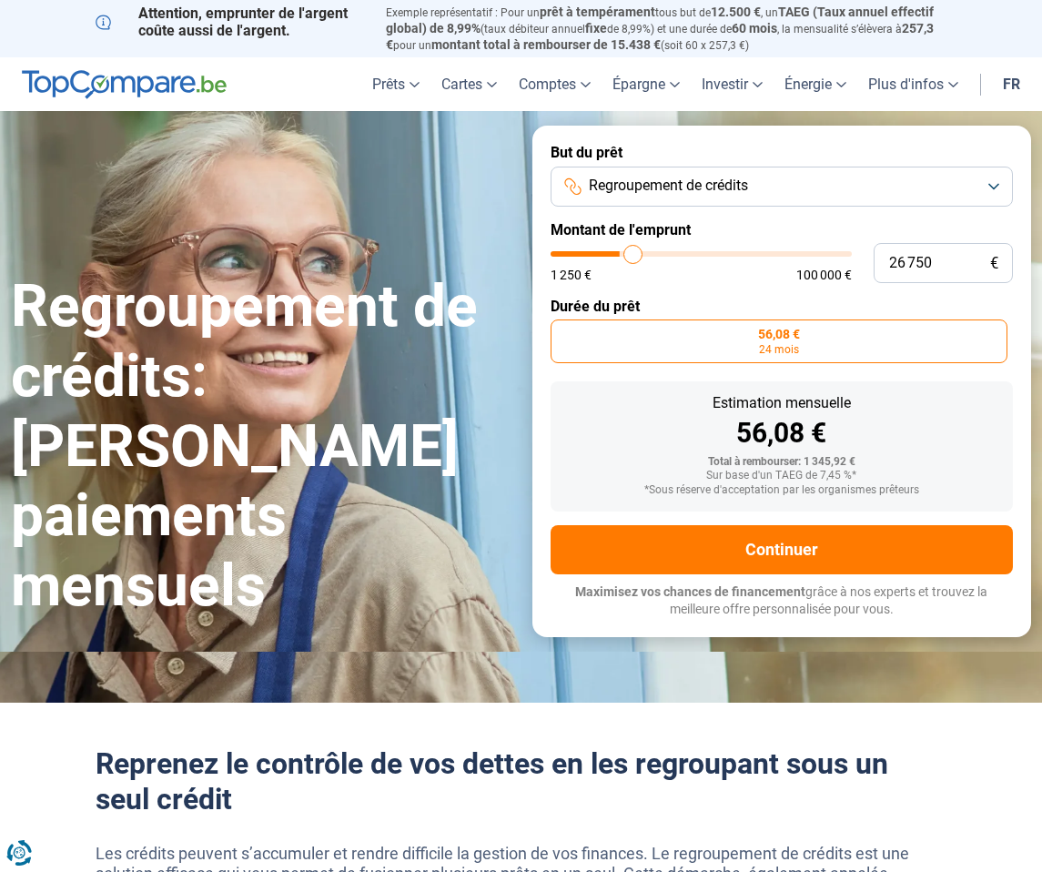
type input "27 750"
type input "27750"
type input "28 500"
type input "28500"
type input "29 000"
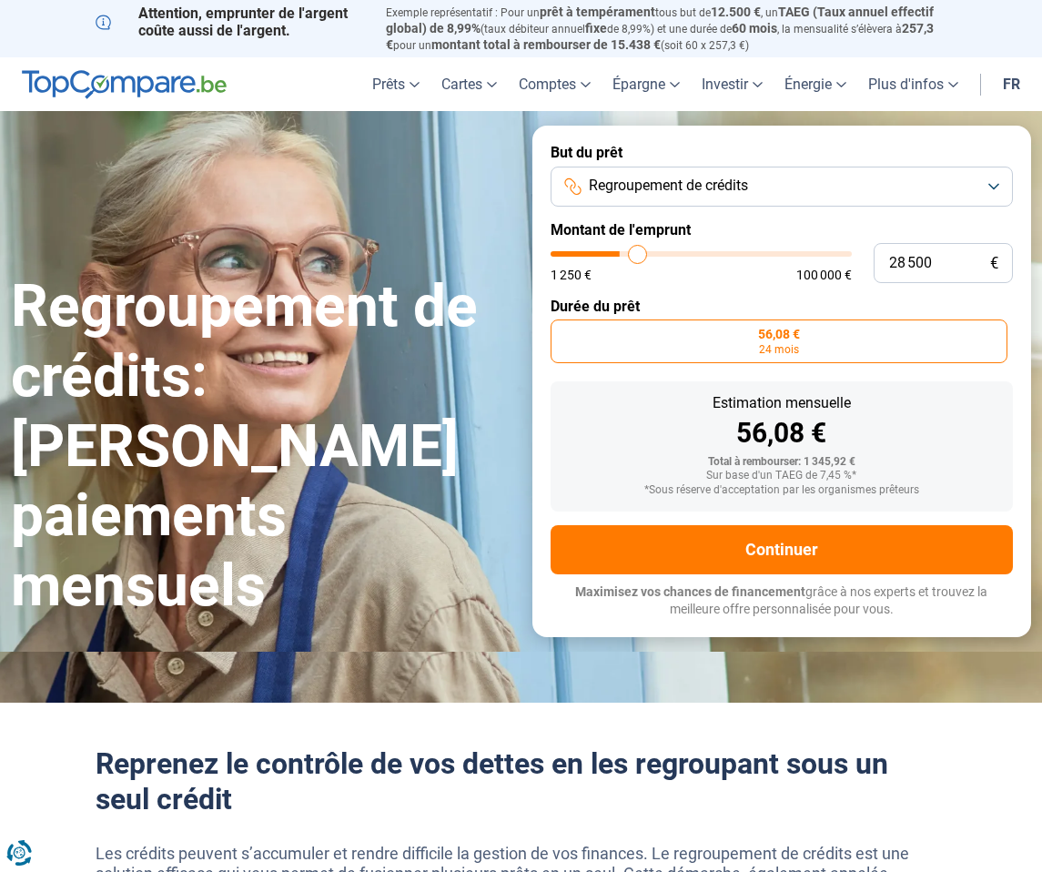
type input "29000"
type input "29 750"
type input "29750"
type input "30 750"
type input "30750"
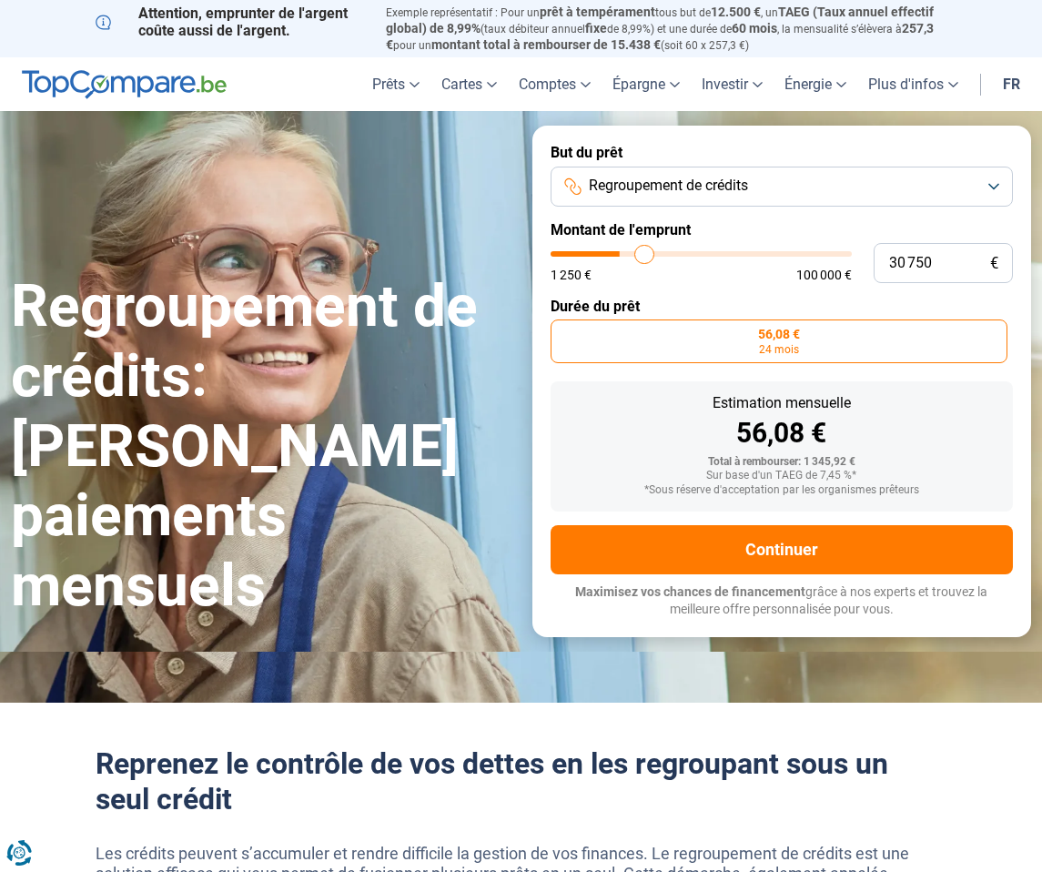
type input "31 000"
type input "31000"
type input "31 750"
type input "31750"
type input "32 250"
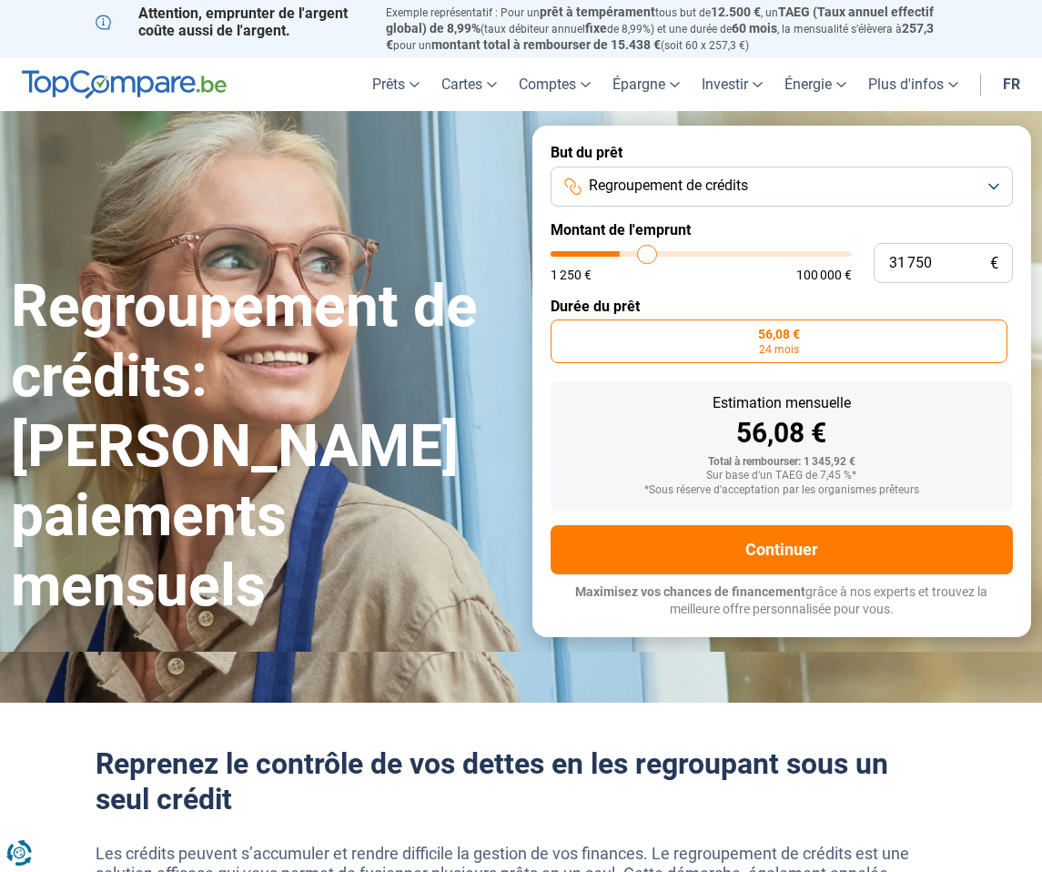
type input "32250"
type input "32 500"
type input "32500"
type input "33 000"
type input "33000"
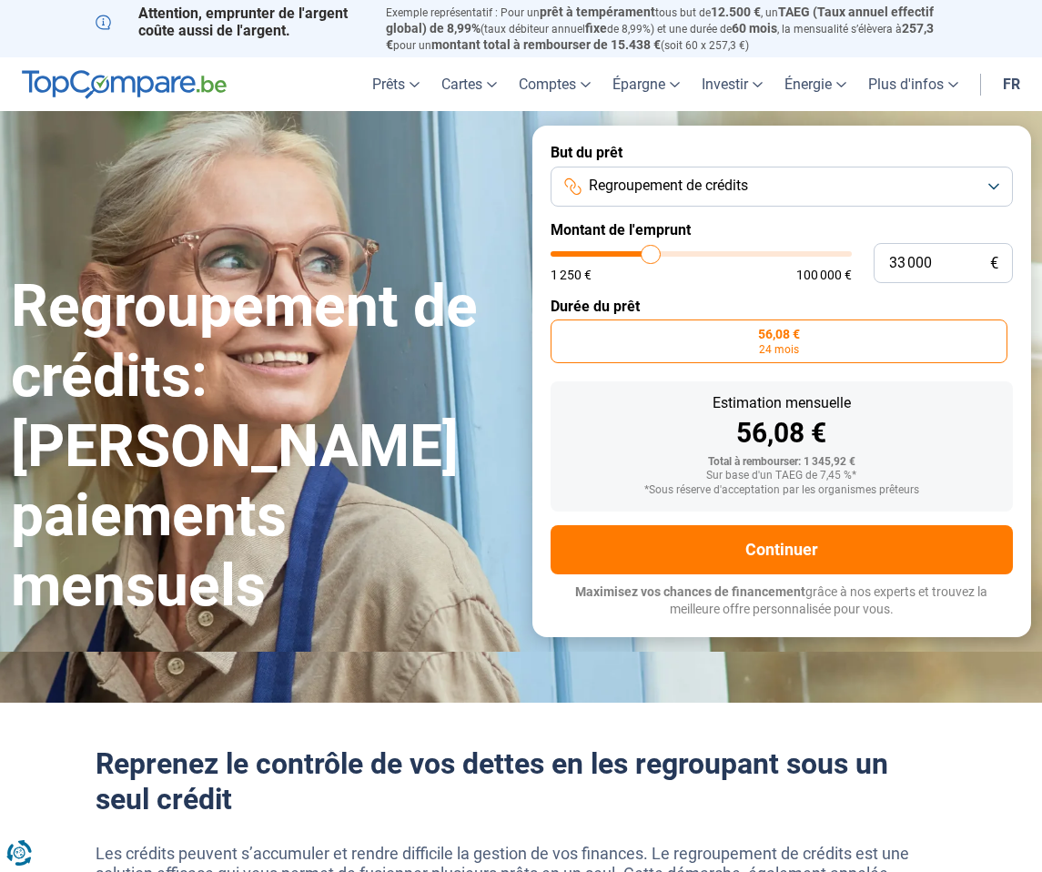
type input "33 250"
type input "33250"
type input "33 750"
type input "33750"
type input "34 250"
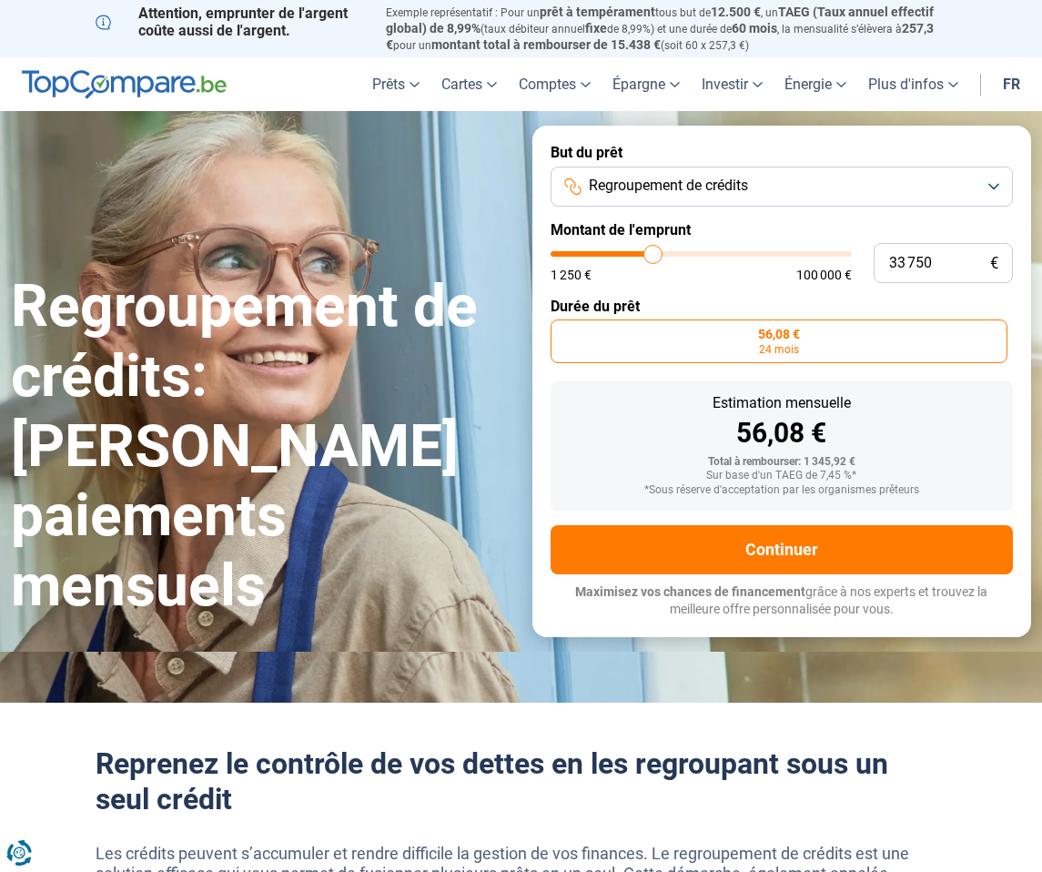
type input "34250"
type input "34 500"
type input "34500"
type input "34 750"
type input "34750"
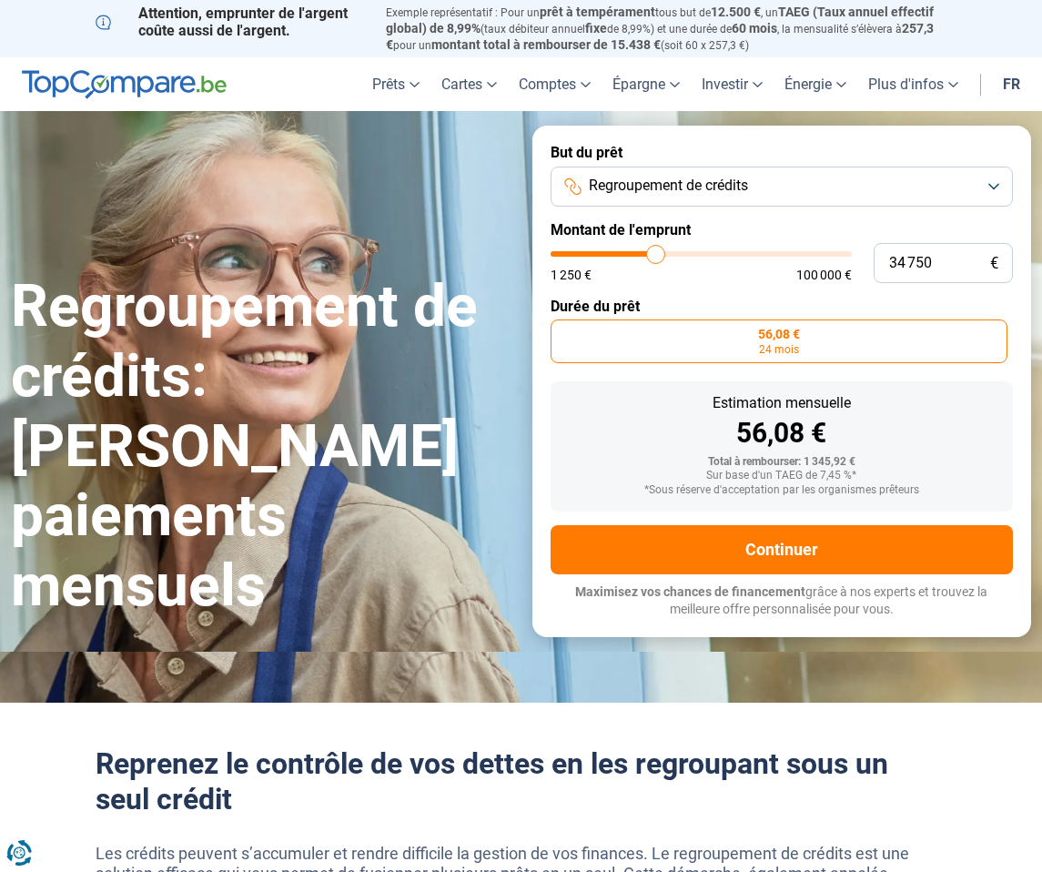
type input "35 250"
type input "35250"
type input "35 500"
type input "35500"
type input "35 750"
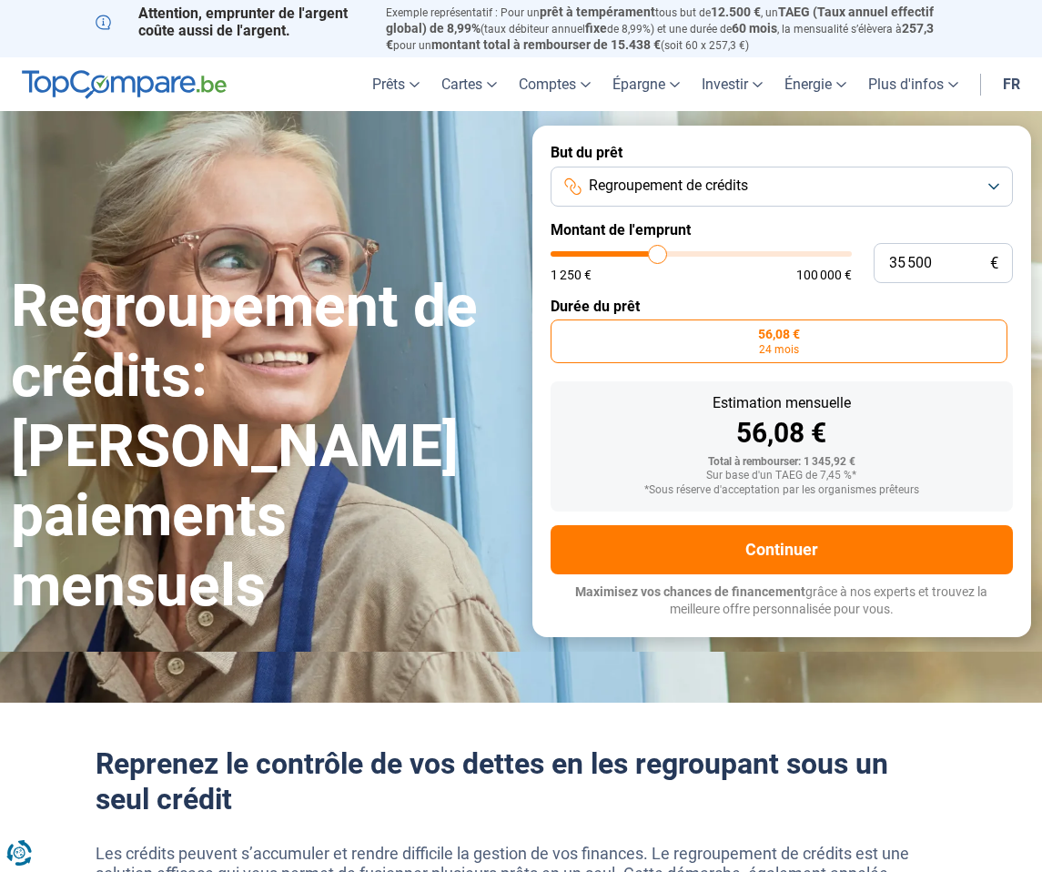
type input "35750"
type input "35 500"
type input "35500"
type input "35 250"
type input "35250"
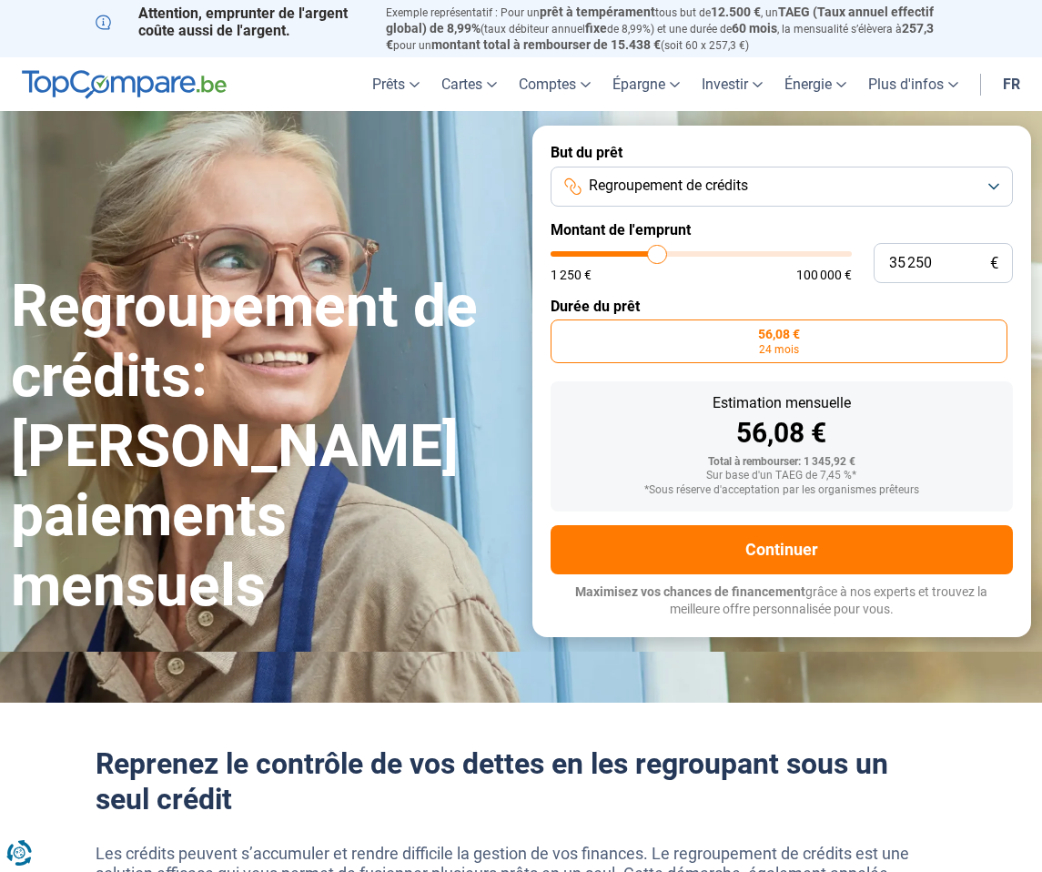
type input "34 750"
type input "34750"
type input "34 500"
type input "34500"
type input "34 250"
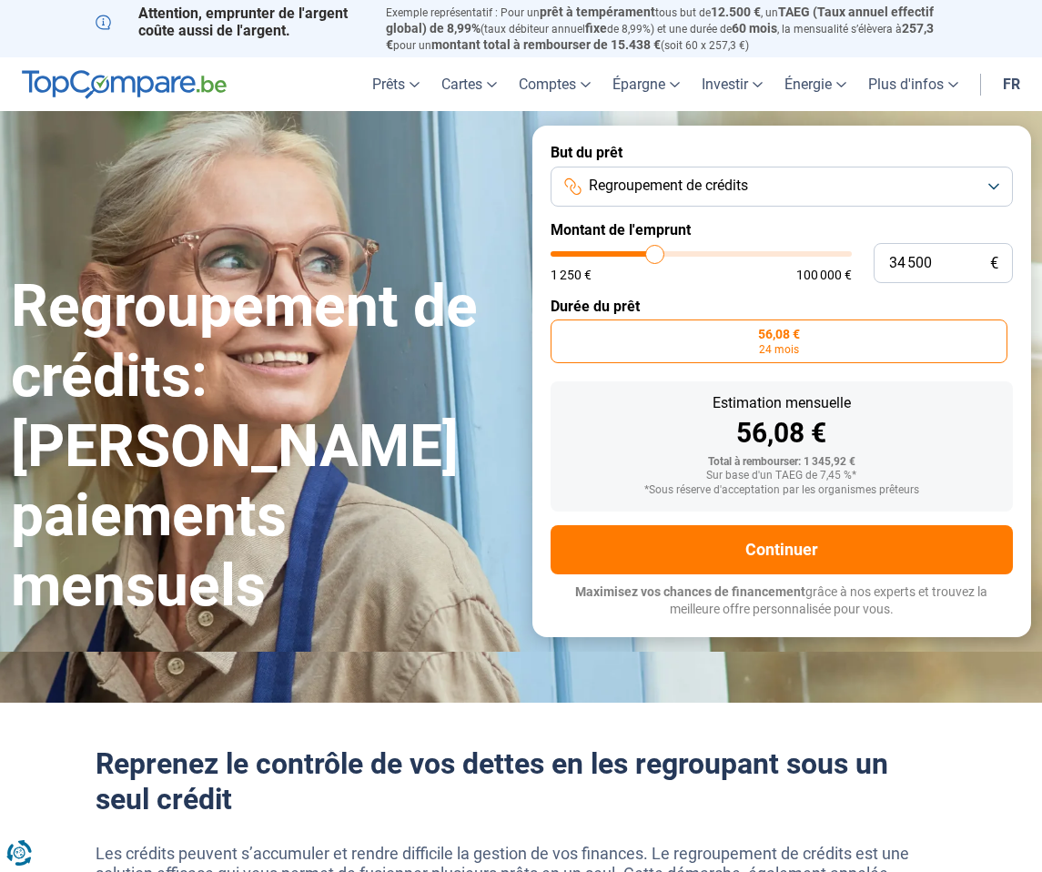
type input "34250"
type input "33 750"
type input "33750"
type input "33 500"
type input "33500"
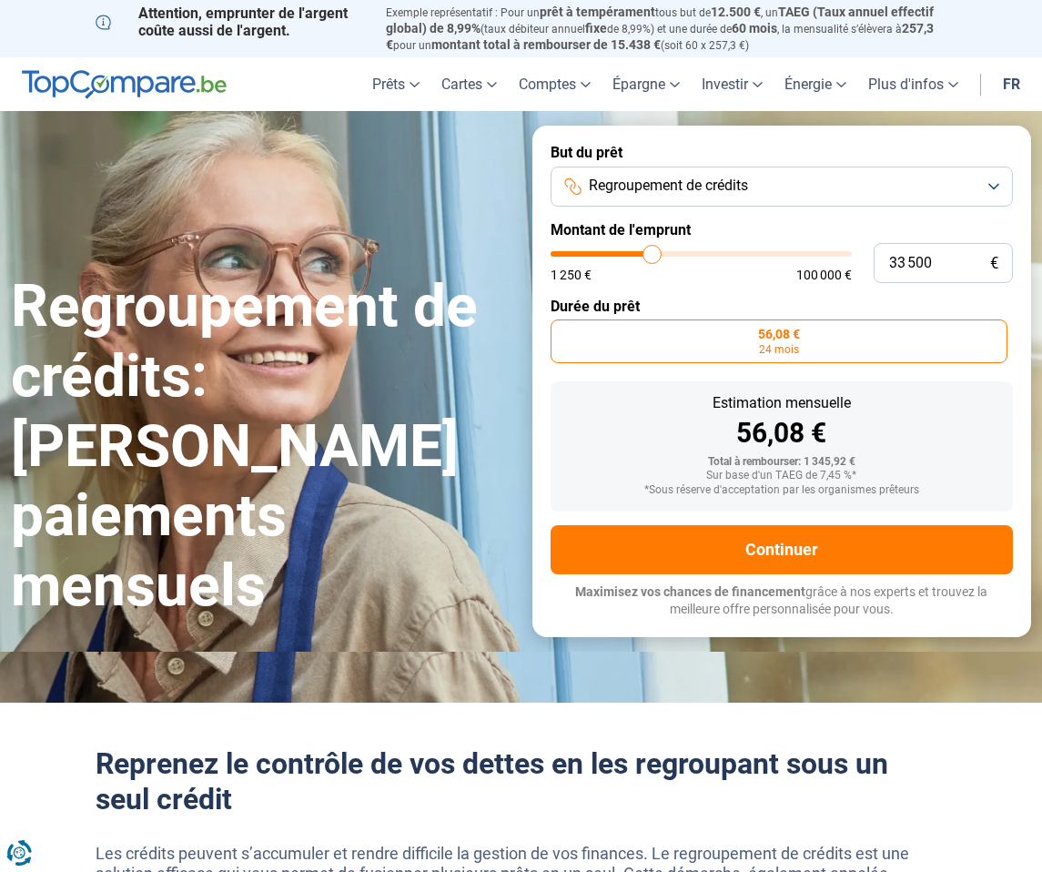
type input "33 250"
type input "33250"
type input "33 000"
type input "33000"
type input "32 500"
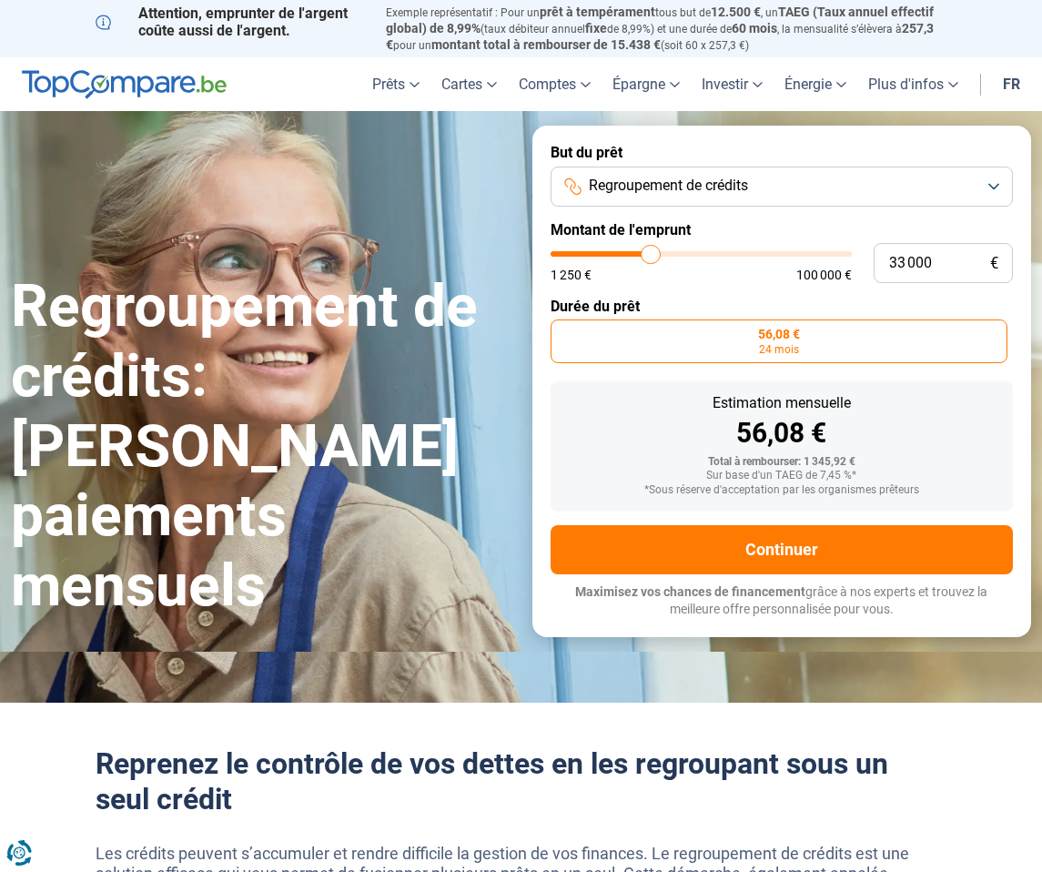
type input "32500"
type input "33 000"
type input "33000"
type input "33 250"
type input "33250"
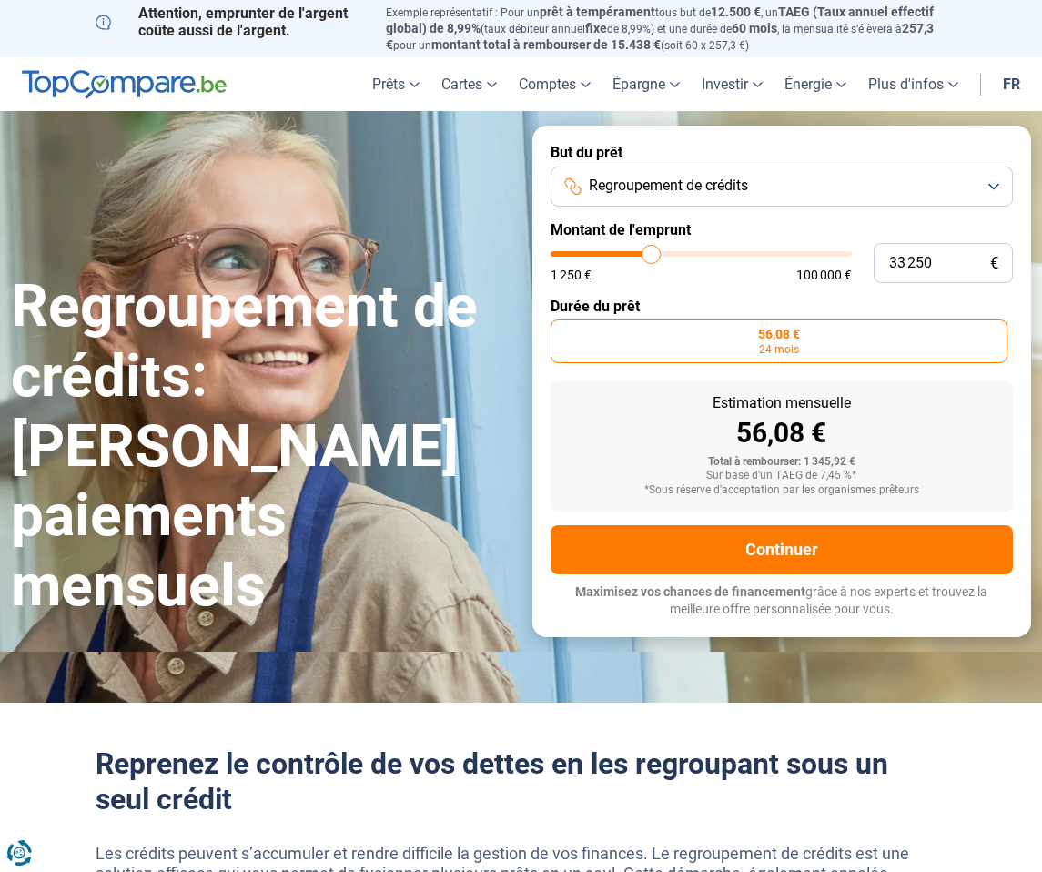
type input "33 500"
type input "33500"
type input "33 750"
type input "33750"
type input "34 250"
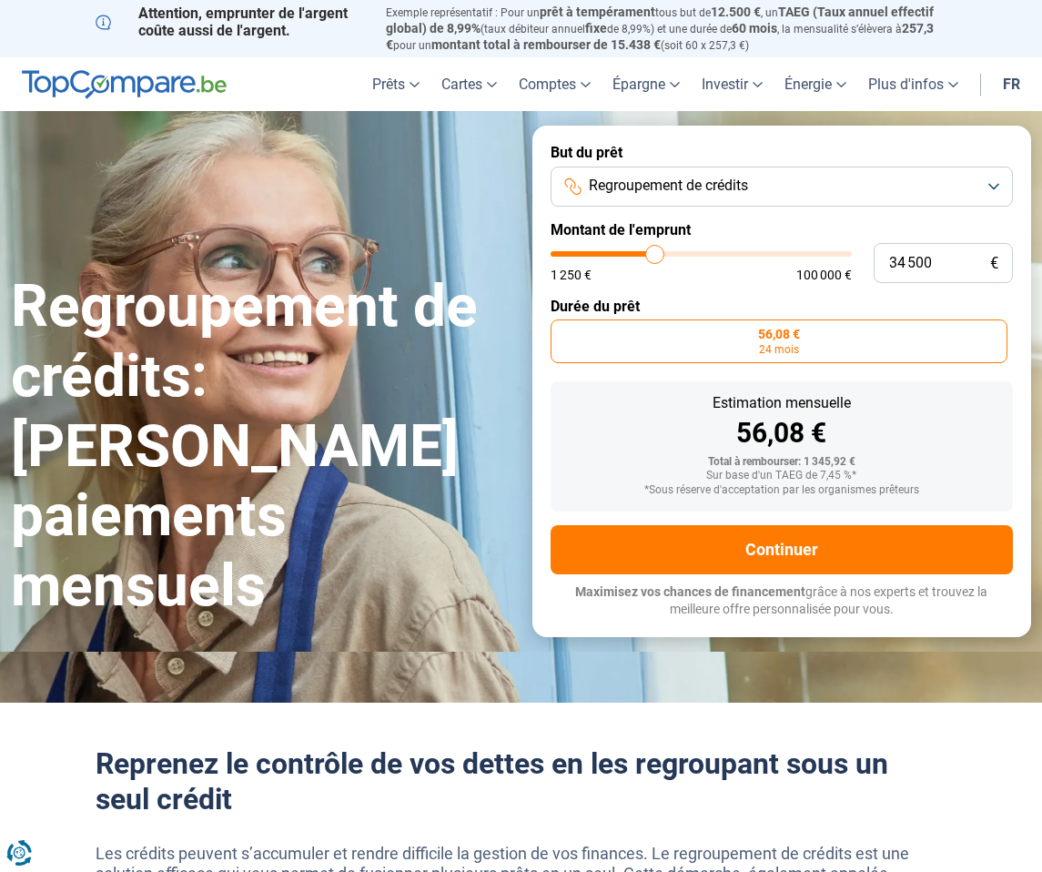
drag, startPoint x: 555, startPoint y: 256, endPoint x: 655, endPoint y: 257, distance: 100.1
click at [655, 257] on input "range" at bounding box center [702, 253] width 302 height 5
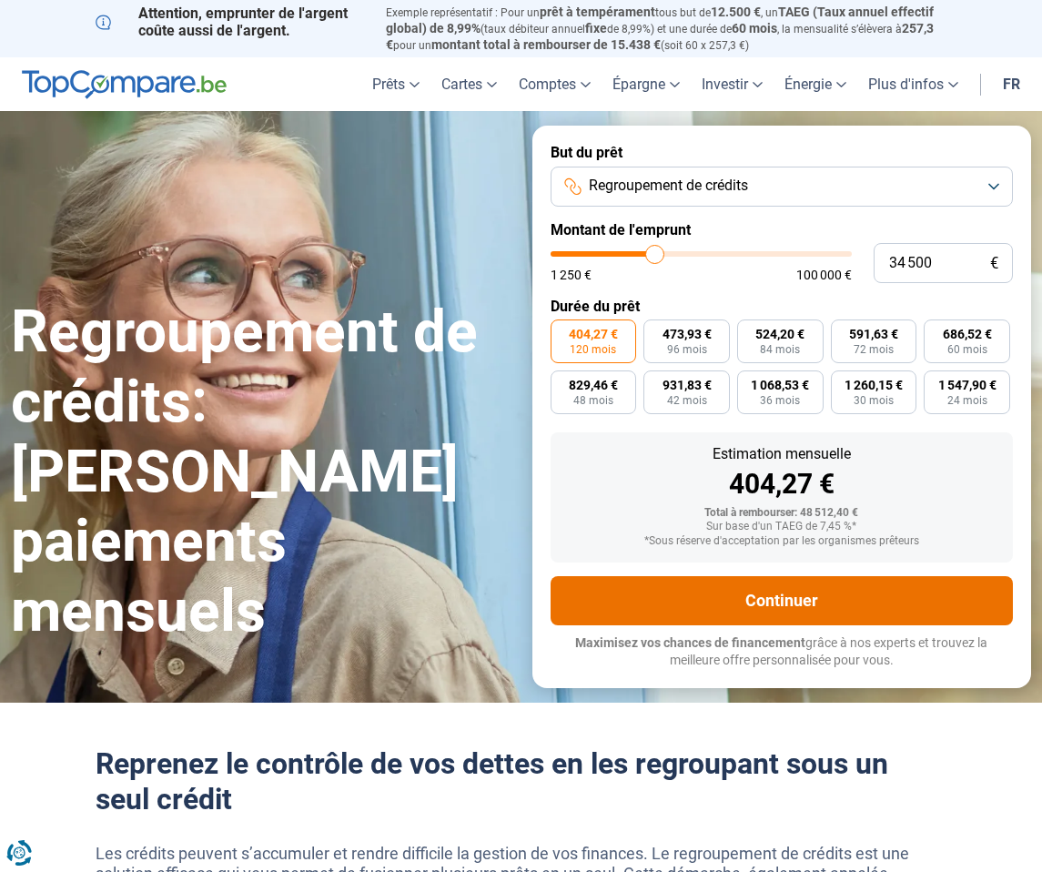
click at [796, 601] on button "Continuer" at bounding box center [782, 600] width 463 height 49
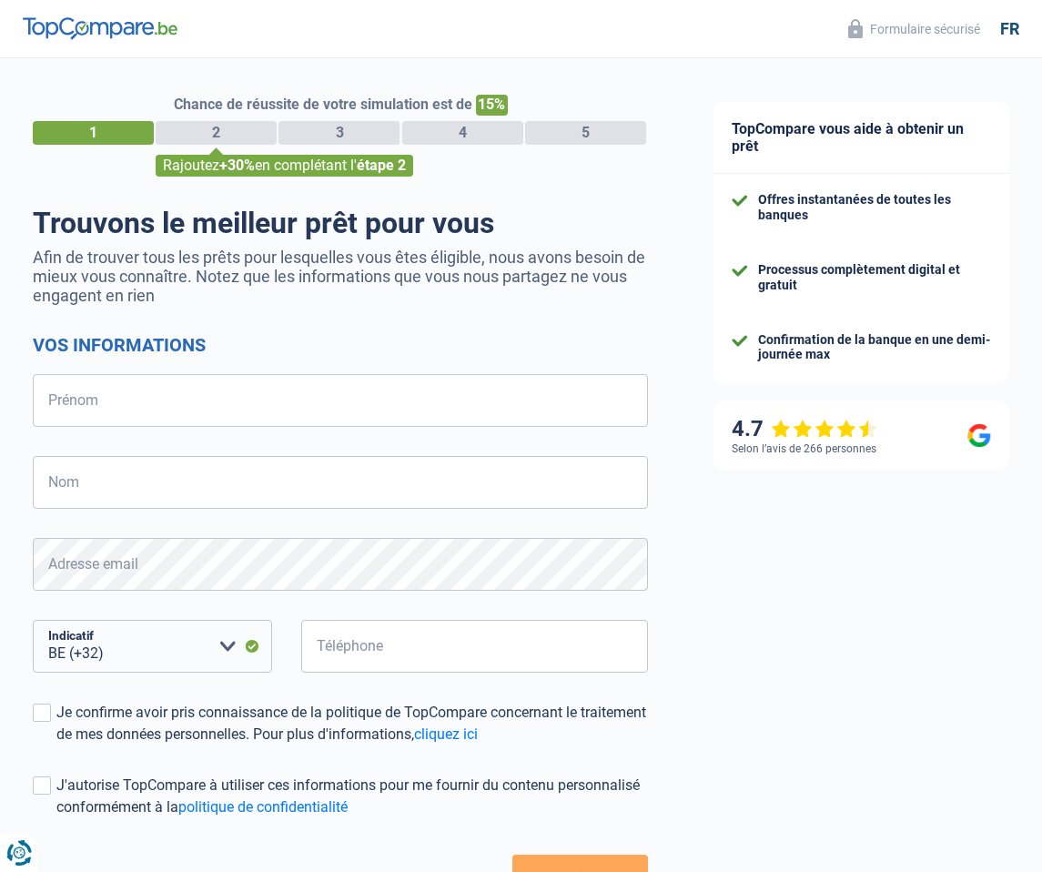
select select "32"
click at [478, 737] on link "cliquez ici" at bounding box center [446, 733] width 64 height 17
